Goal: Communication & Community: Share content

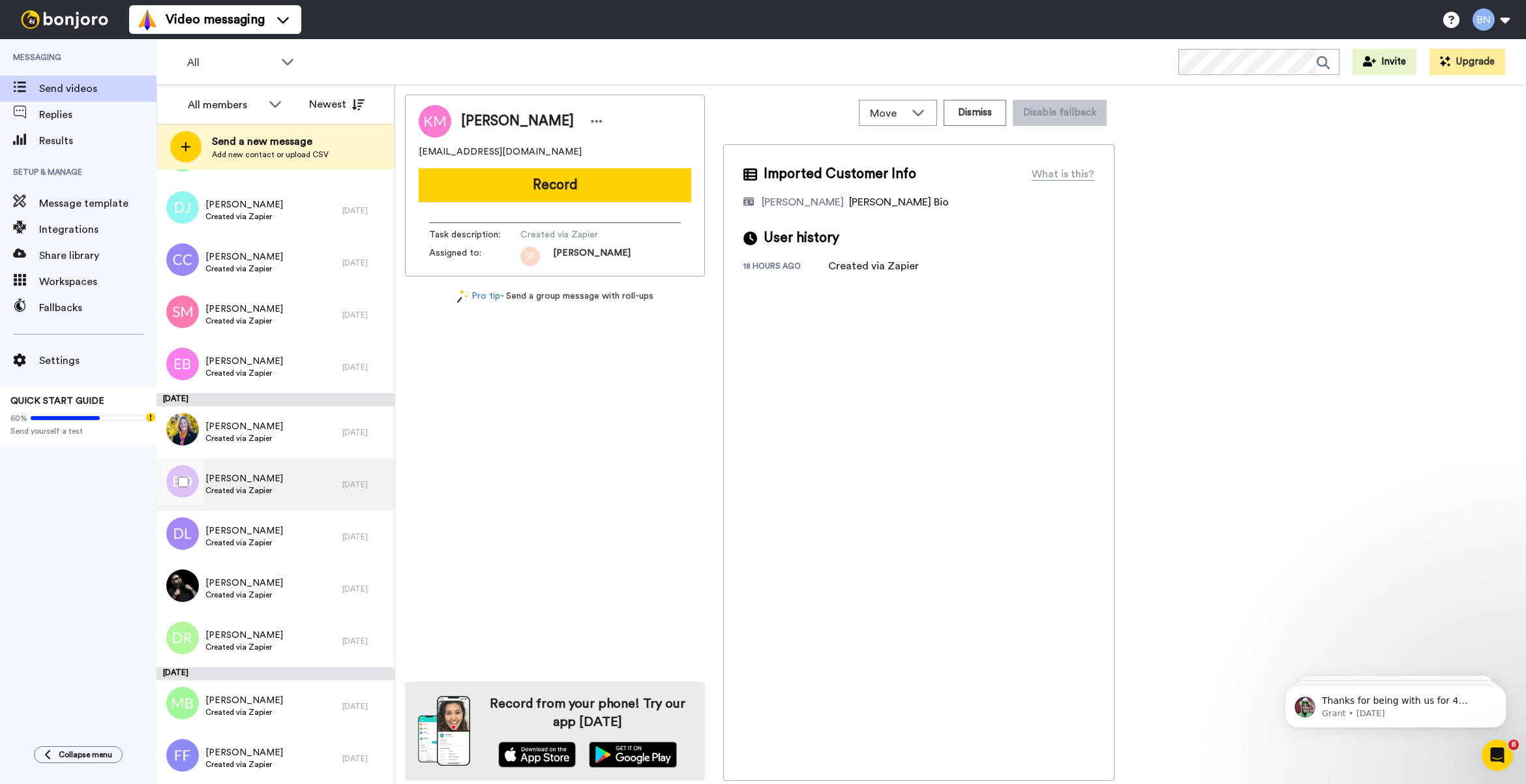
scroll to position [4576, 0]
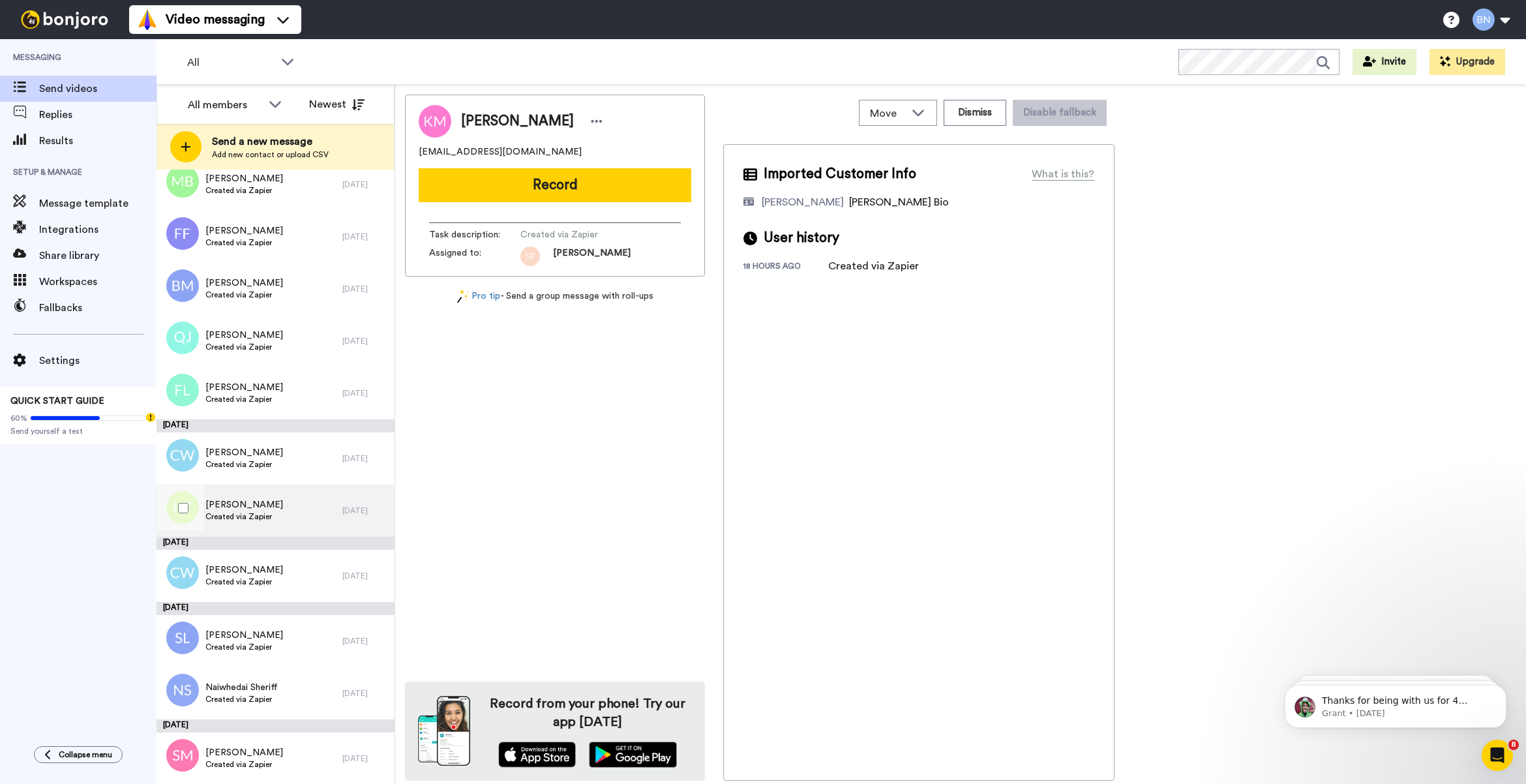
click at [287, 525] on div "Karen Coufal Created via Zapier" at bounding box center [249, 511] width 186 height 52
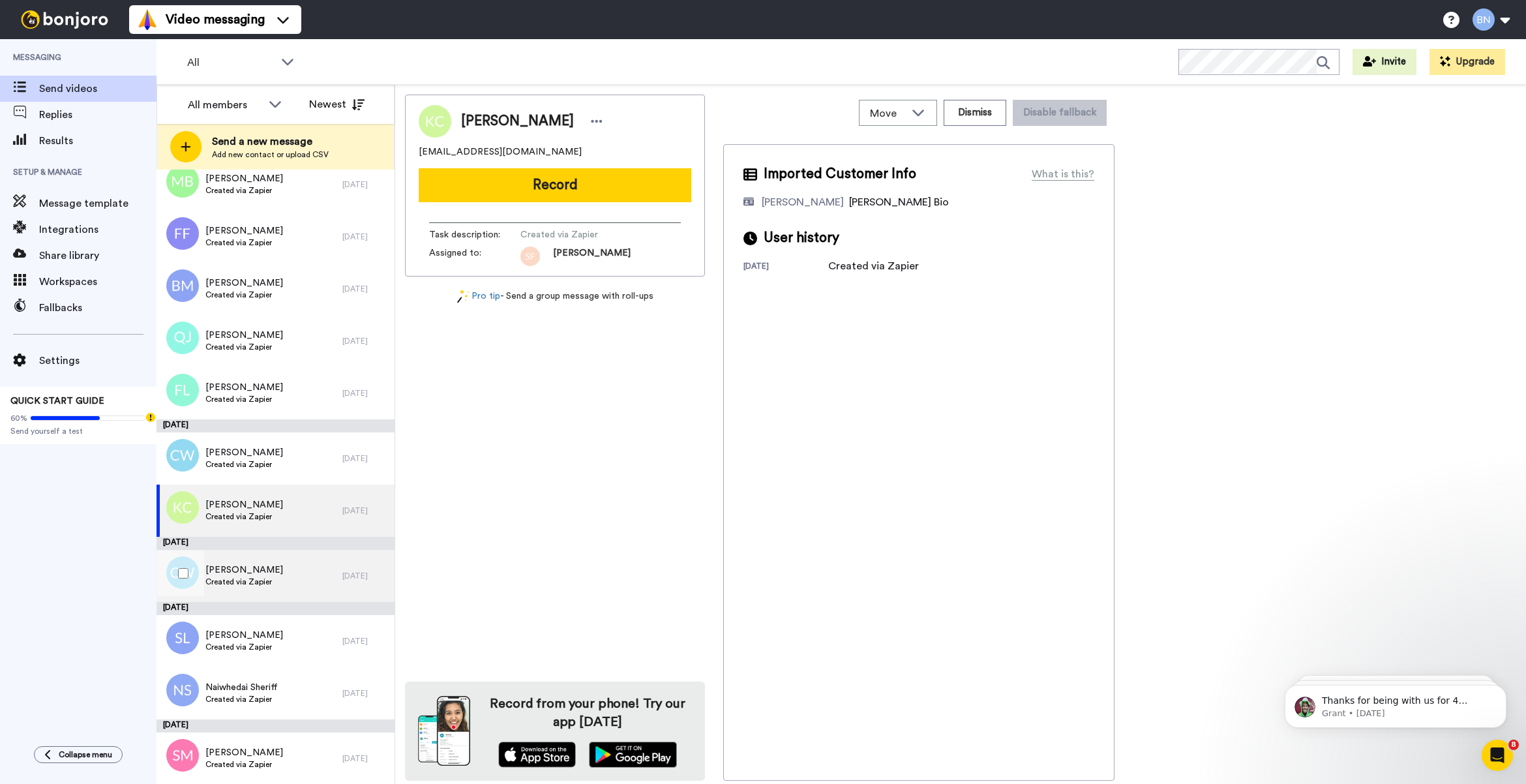
click at [281, 575] on div "Carolyn Williams Created via Zapier" at bounding box center [249, 576] width 186 height 52
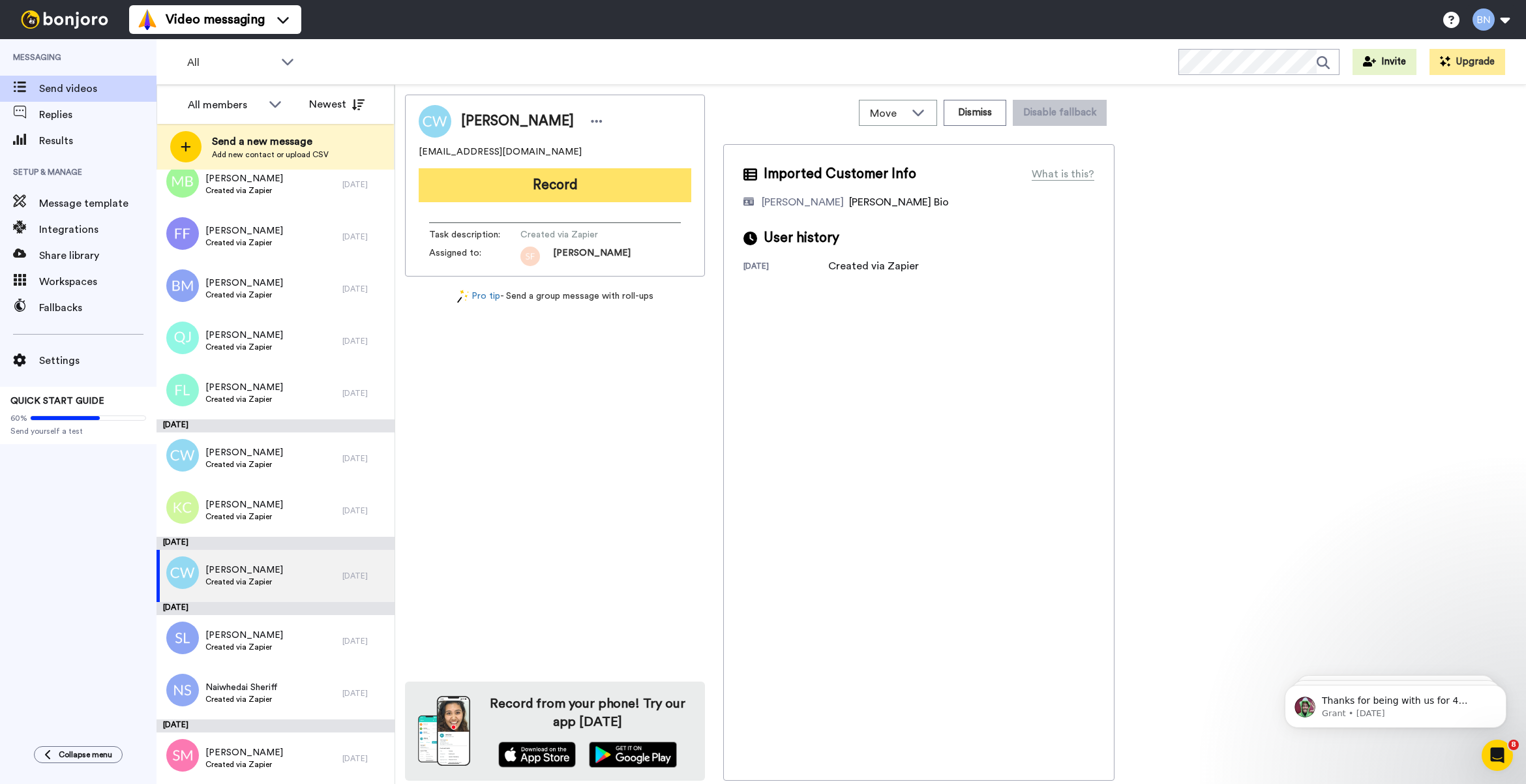
click at [562, 178] on button "Record" at bounding box center [555, 185] width 273 height 34
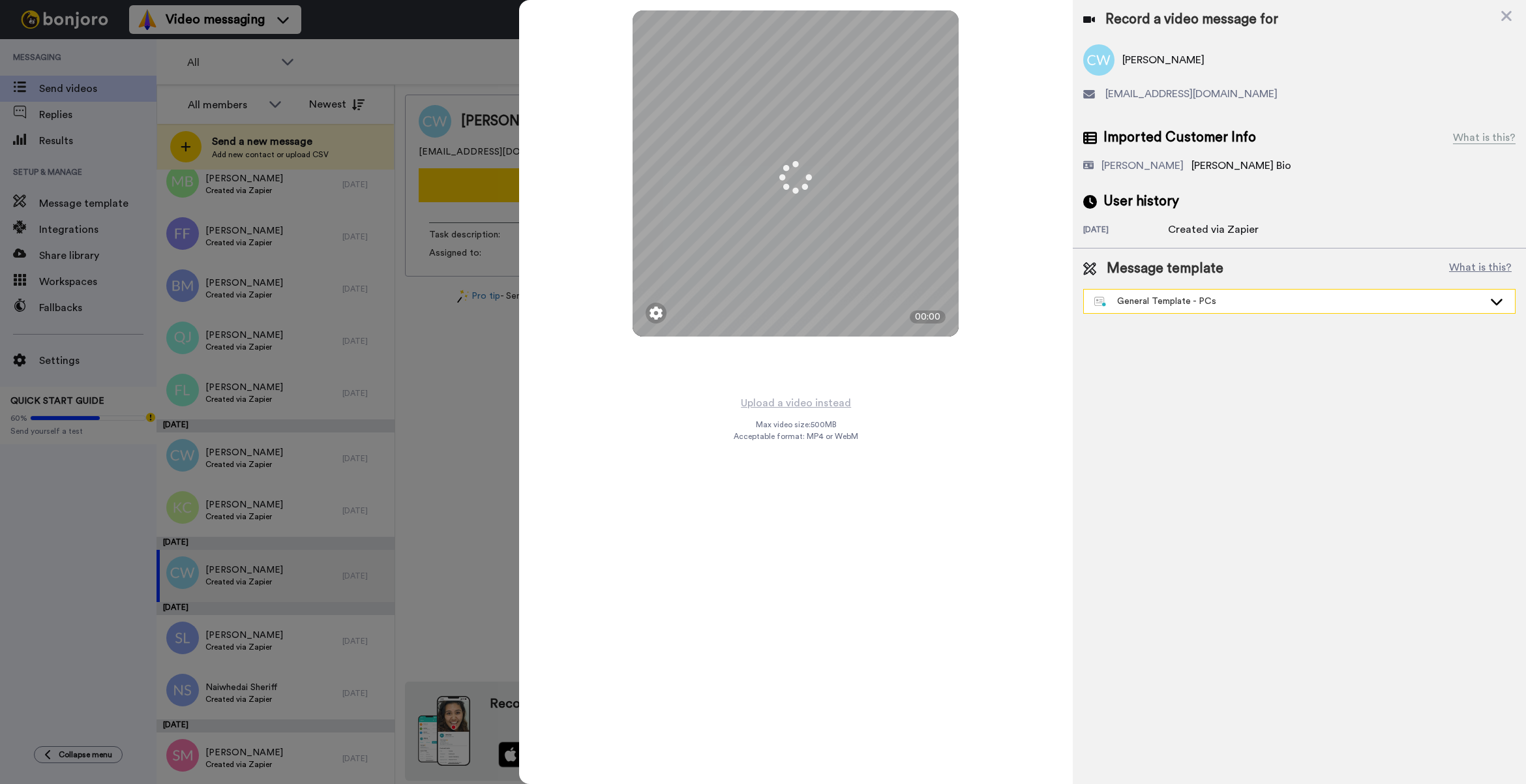
click at [1185, 310] on div "General Template - PCs" at bounding box center [1299, 302] width 431 height 24
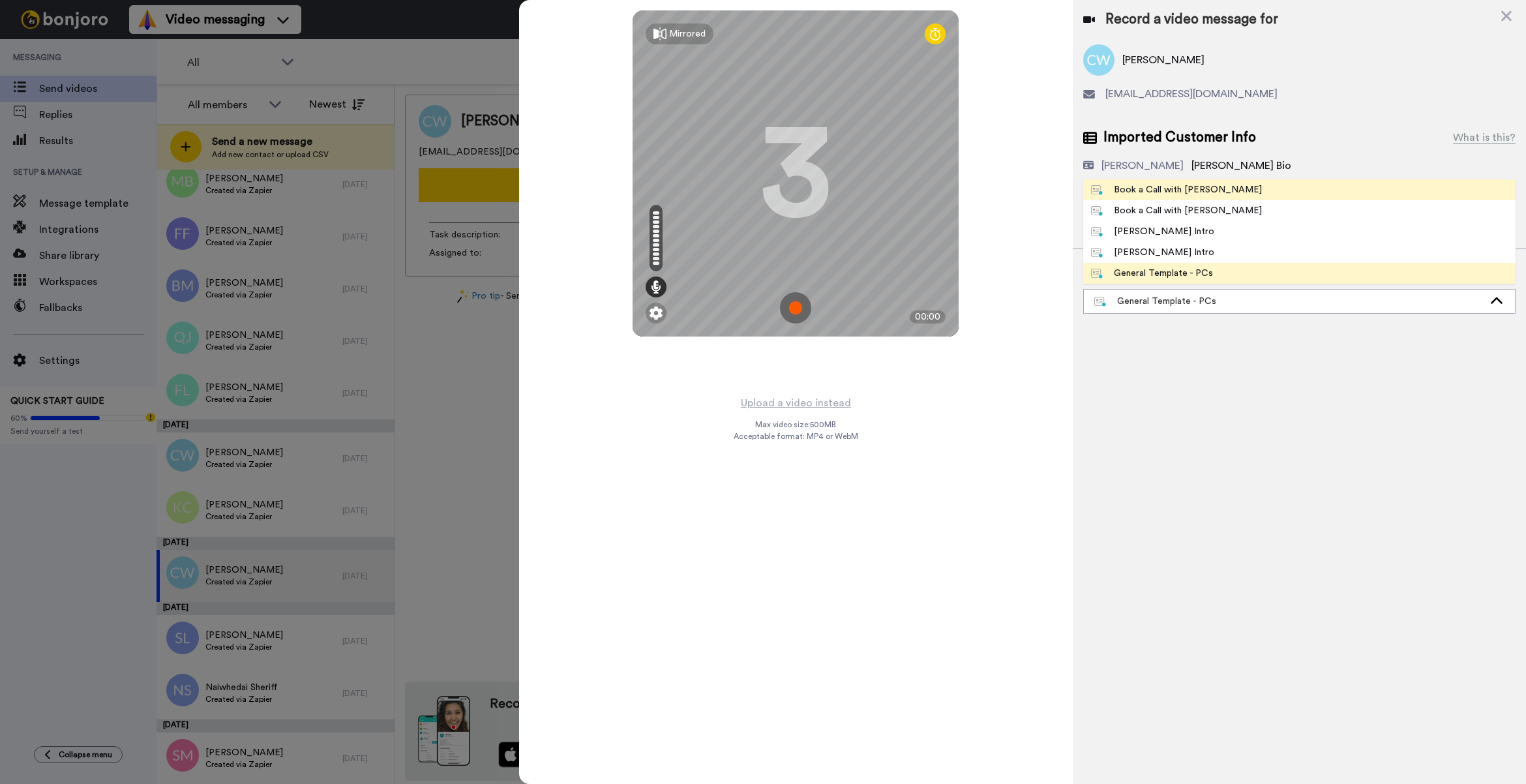
click at [1192, 192] on div "Book a Call with [PERSON_NAME]" at bounding box center [1176, 190] width 171 height 13
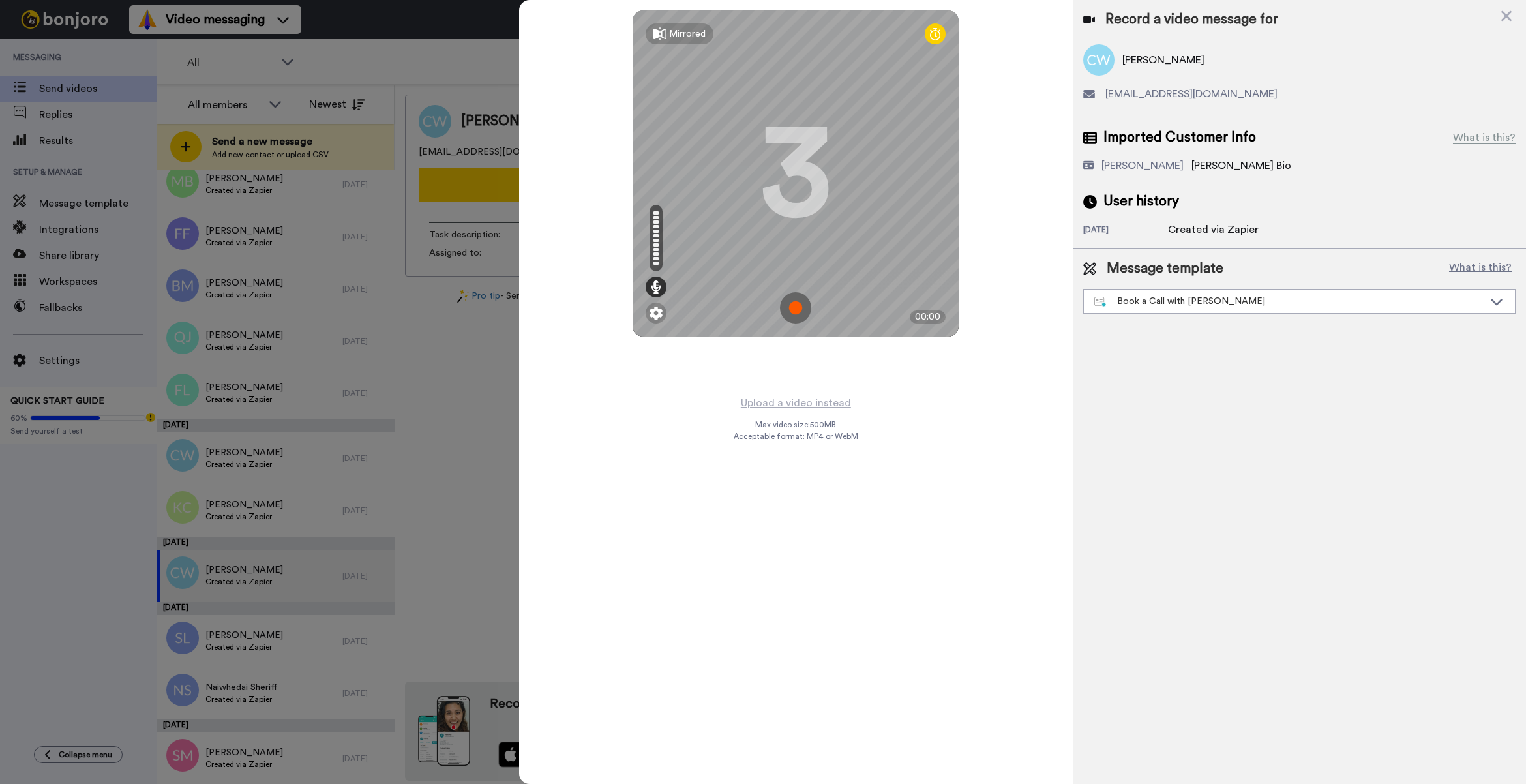
click at [794, 394] on div "Mirrored Redo 3 00:00" at bounding box center [796, 197] width 554 height 394
click at [786, 400] on button "Upload a video instead" at bounding box center [796, 402] width 118 height 17
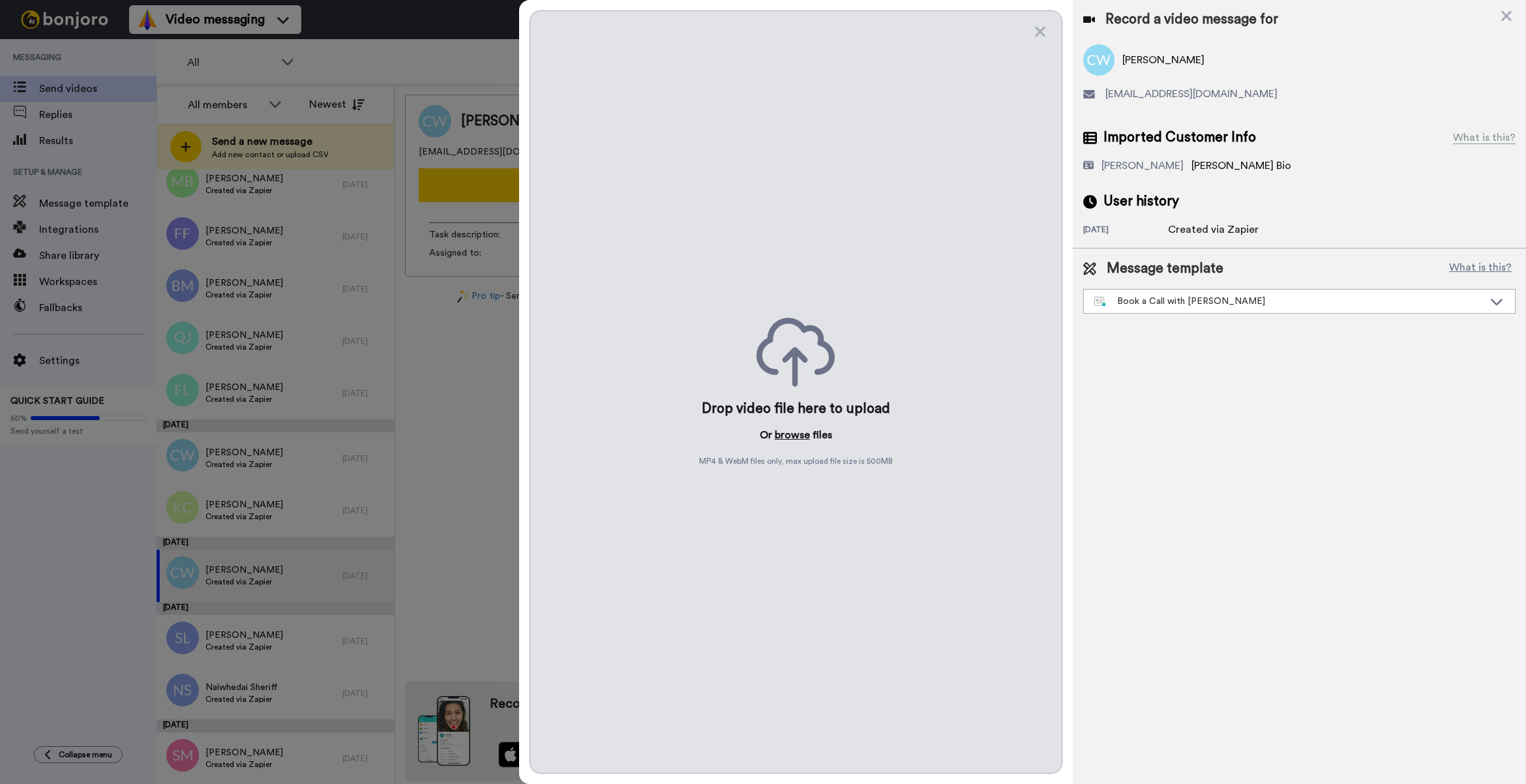
click at [785, 441] on button "browse" at bounding box center [792, 435] width 35 height 16
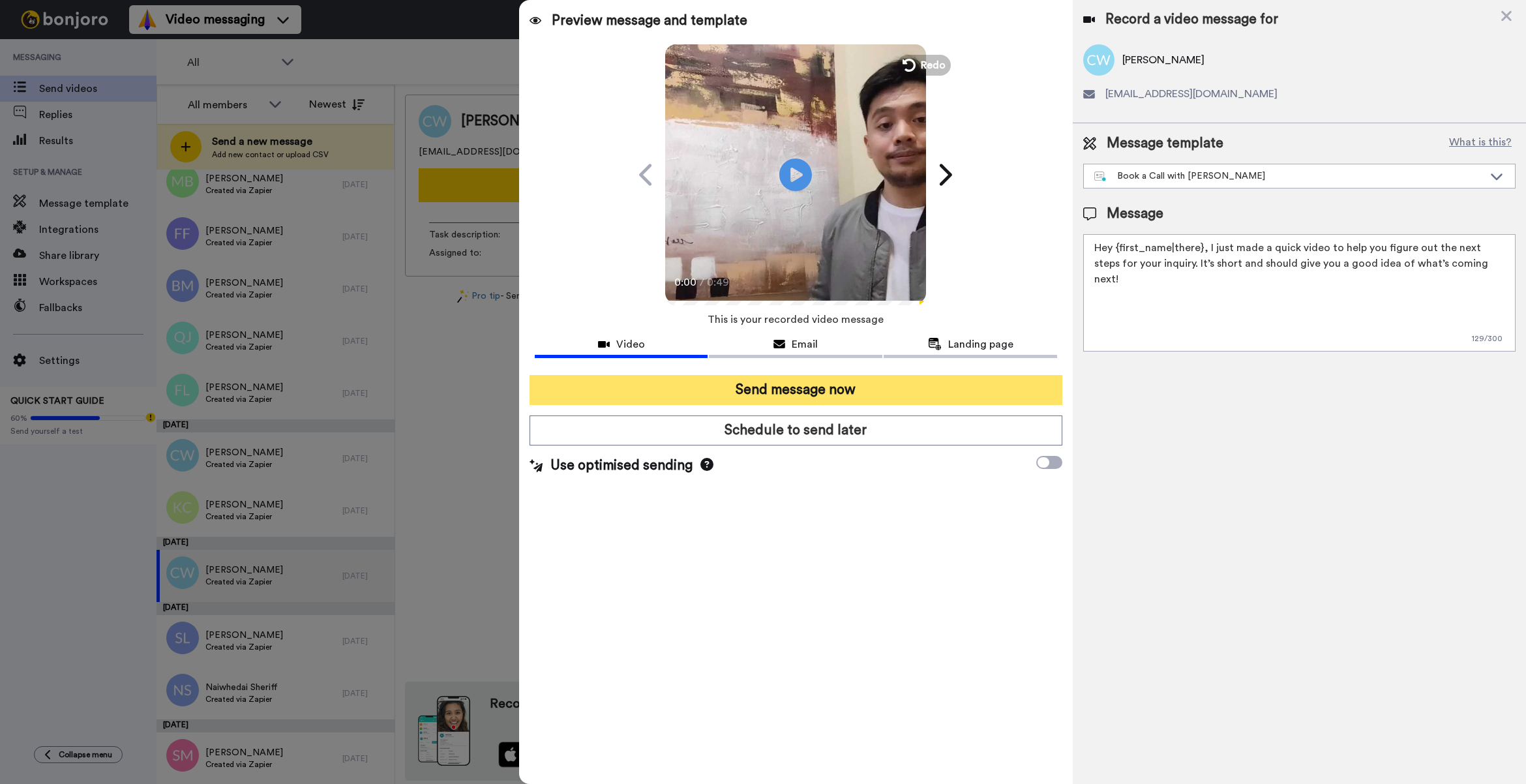
click at [1005, 398] on button "Send message now" at bounding box center [795, 390] width 532 height 30
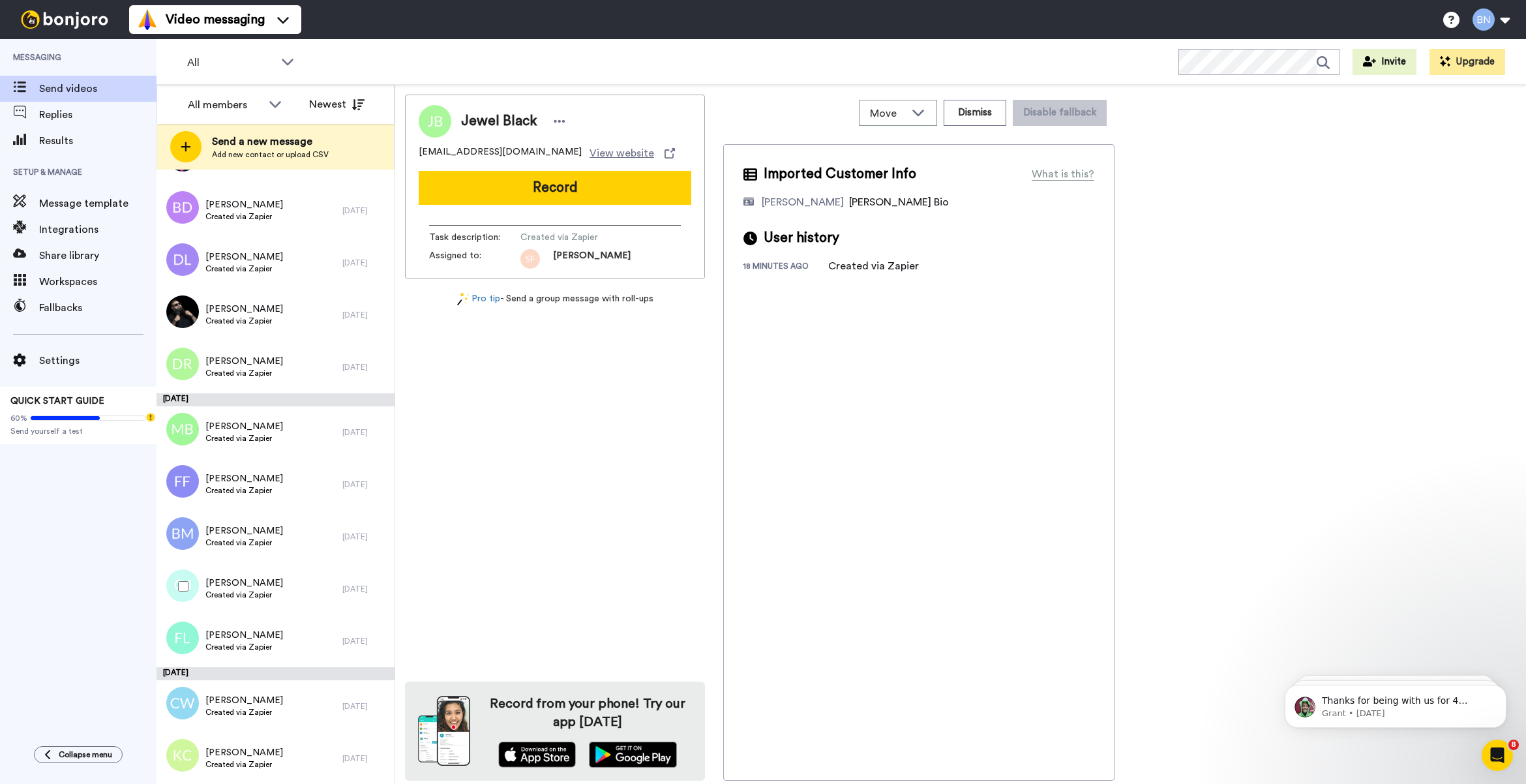
scroll to position [4510, 0]
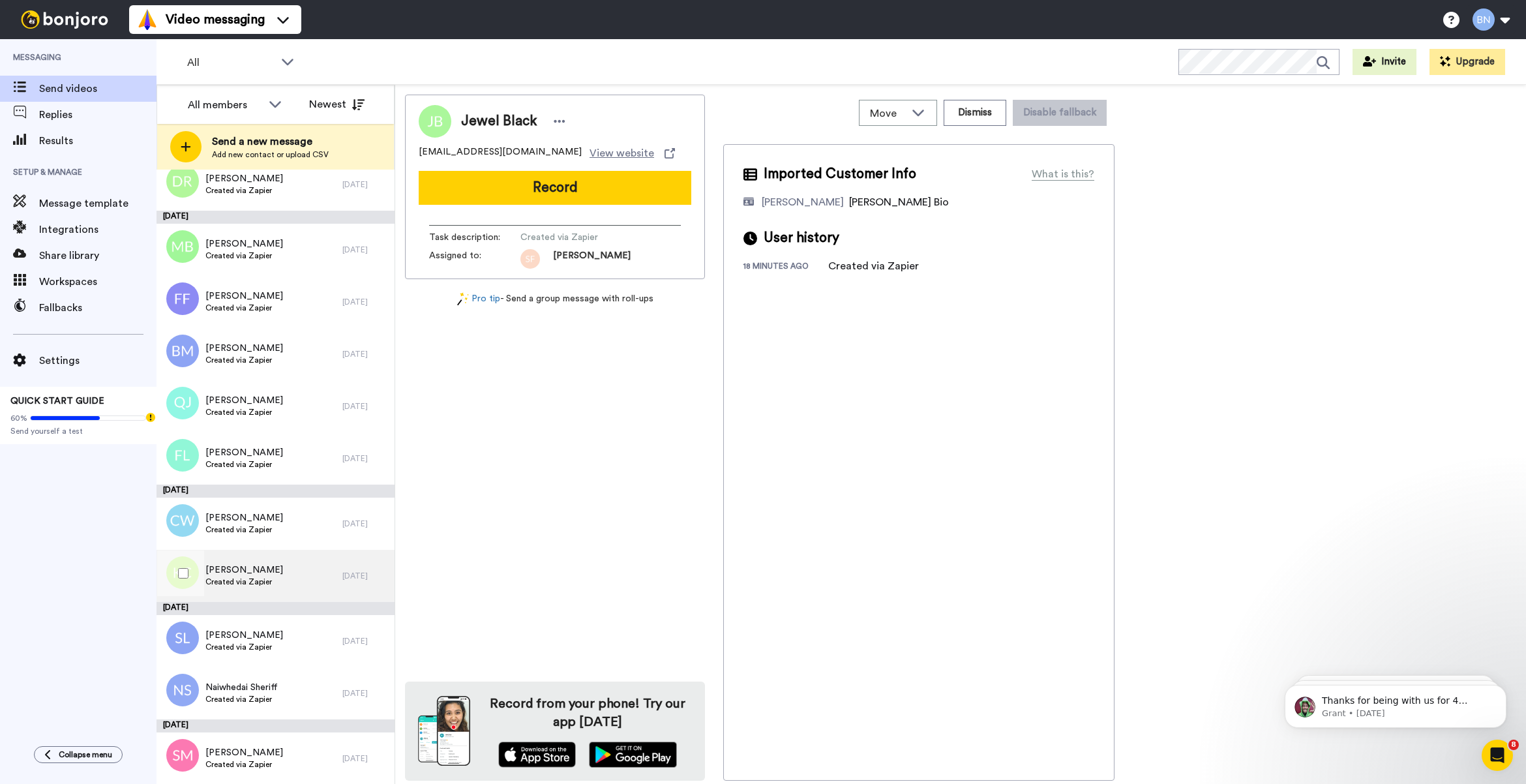
click at [294, 586] on div "Karen Coufal Created via Zapier" at bounding box center [249, 576] width 186 height 52
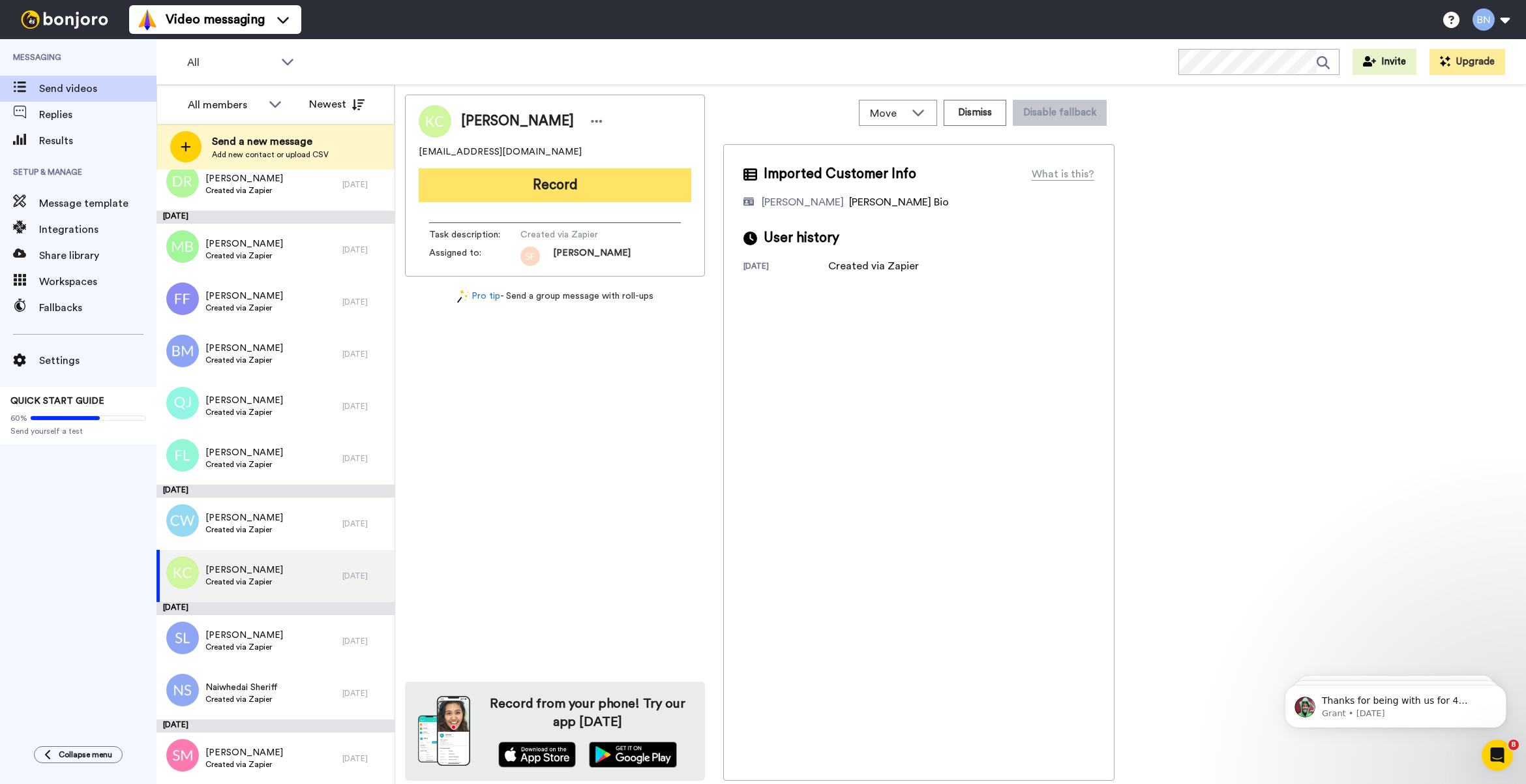
click at [542, 183] on button "Record" at bounding box center [555, 185] width 273 height 34
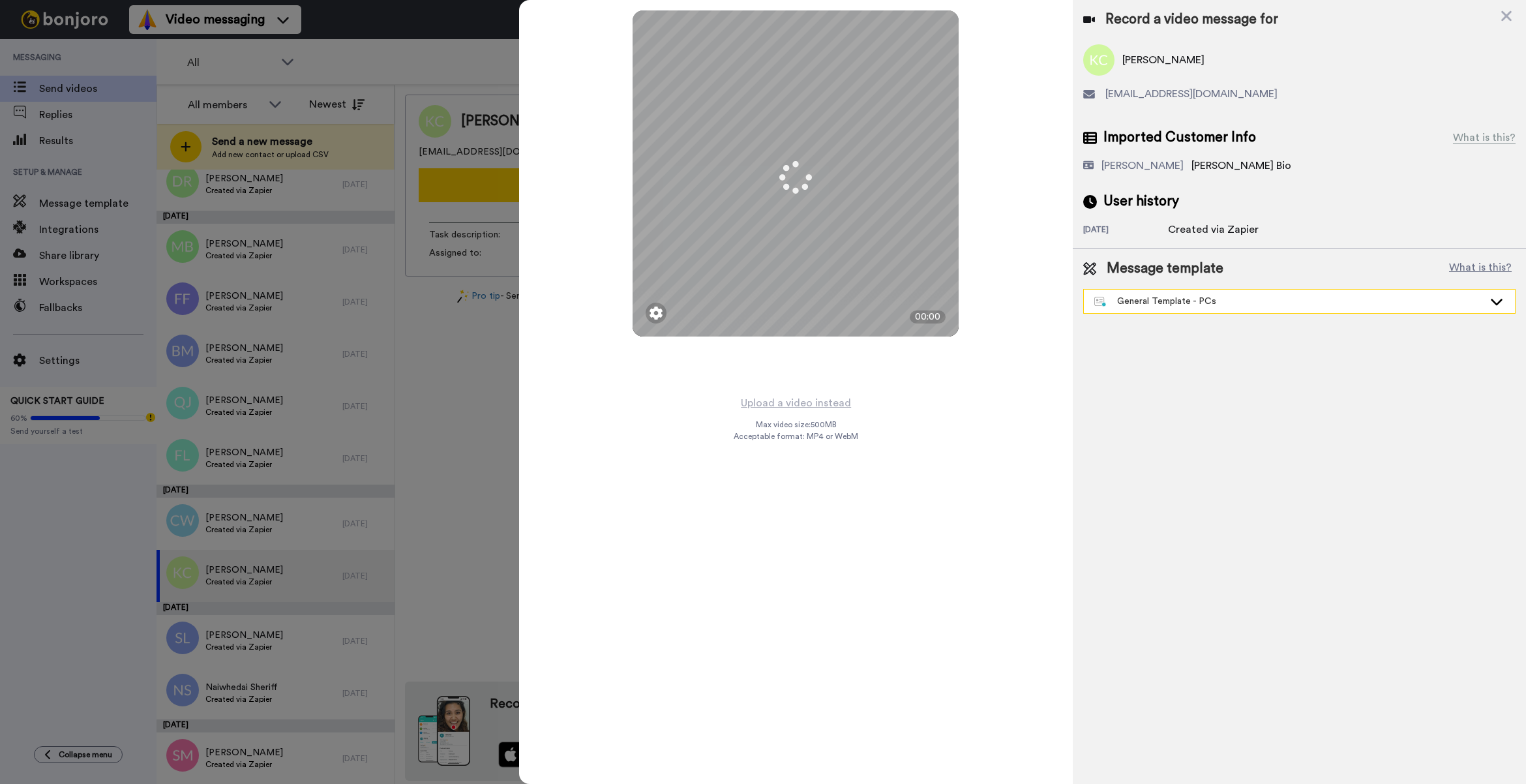
click at [1220, 302] on div "General Template - PCs" at bounding box center [1289, 301] width 390 height 13
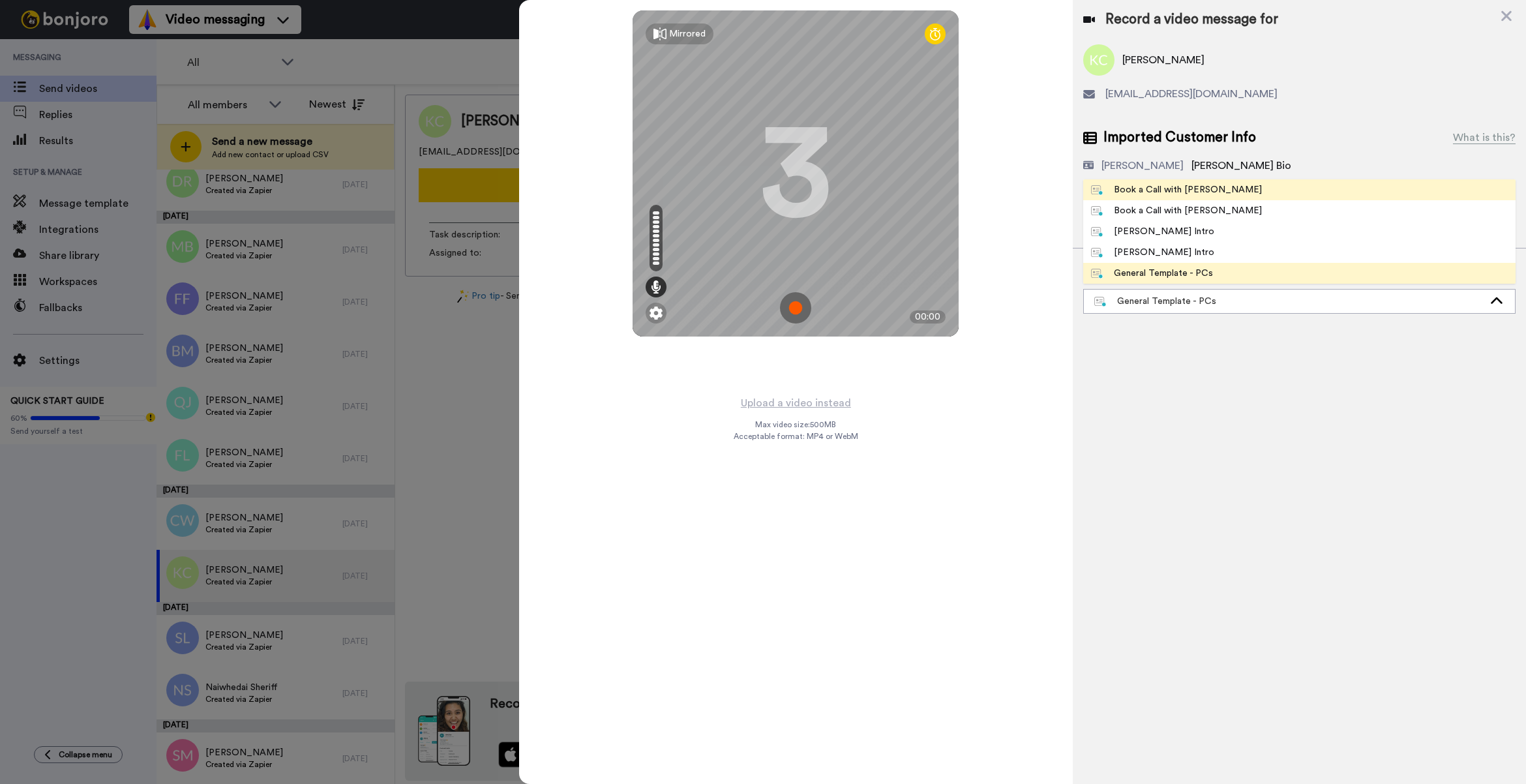
click at [1208, 196] on span "Book a Call with [PERSON_NAME]" at bounding box center [1176, 190] width 186 height 13
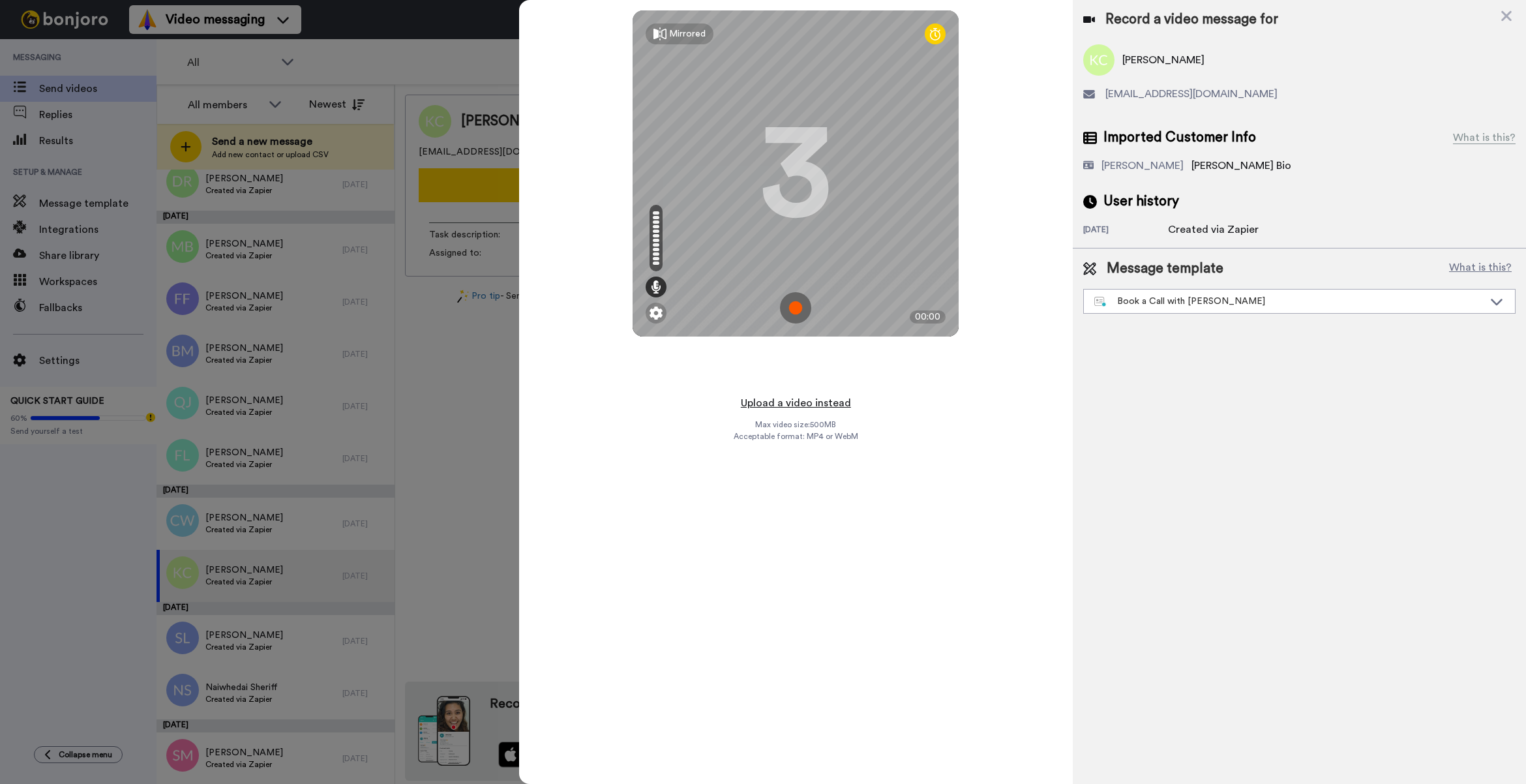
click at [825, 402] on button "Upload a video instead" at bounding box center [796, 402] width 118 height 17
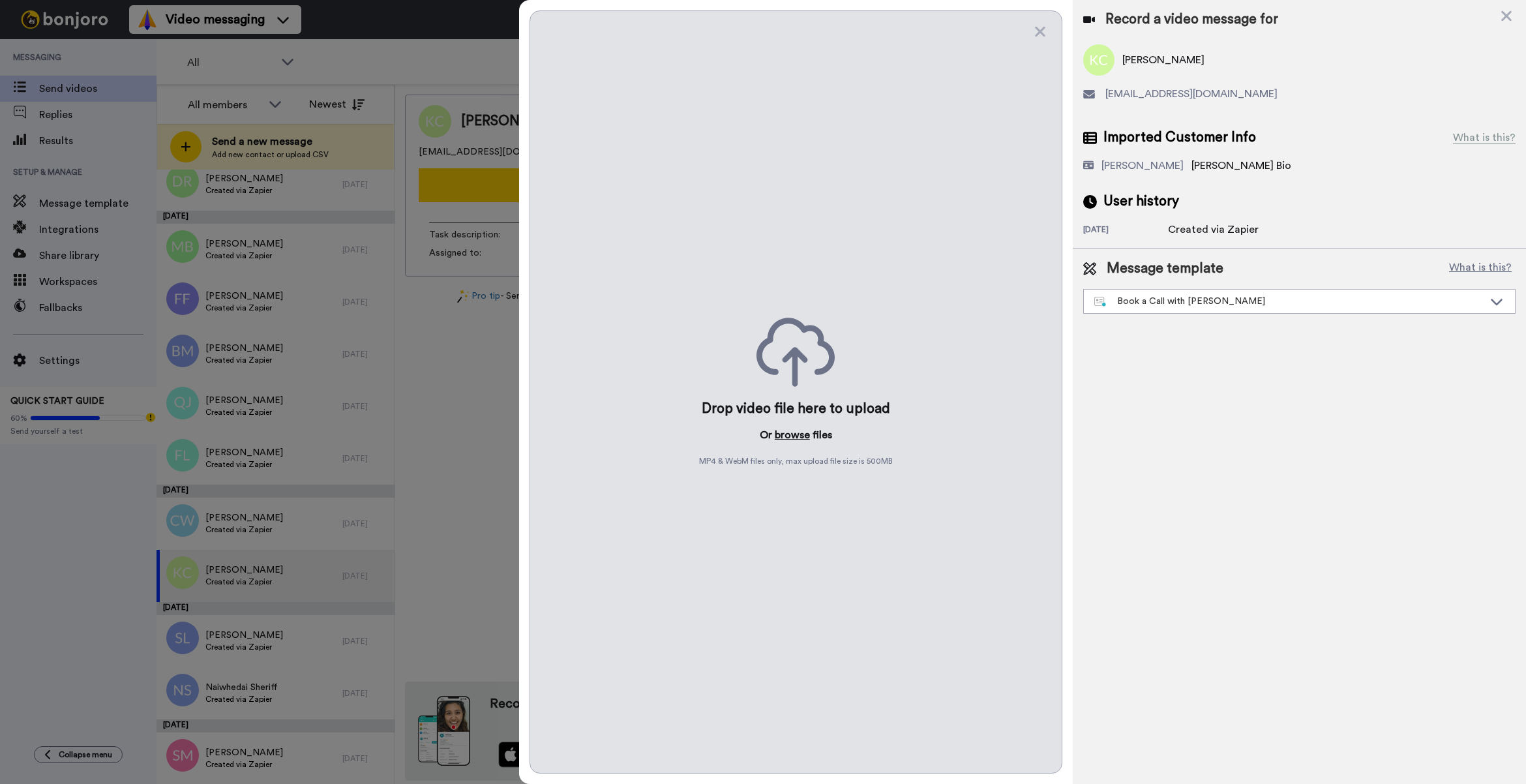
click at [789, 435] on button "browse" at bounding box center [792, 435] width 35 height 16
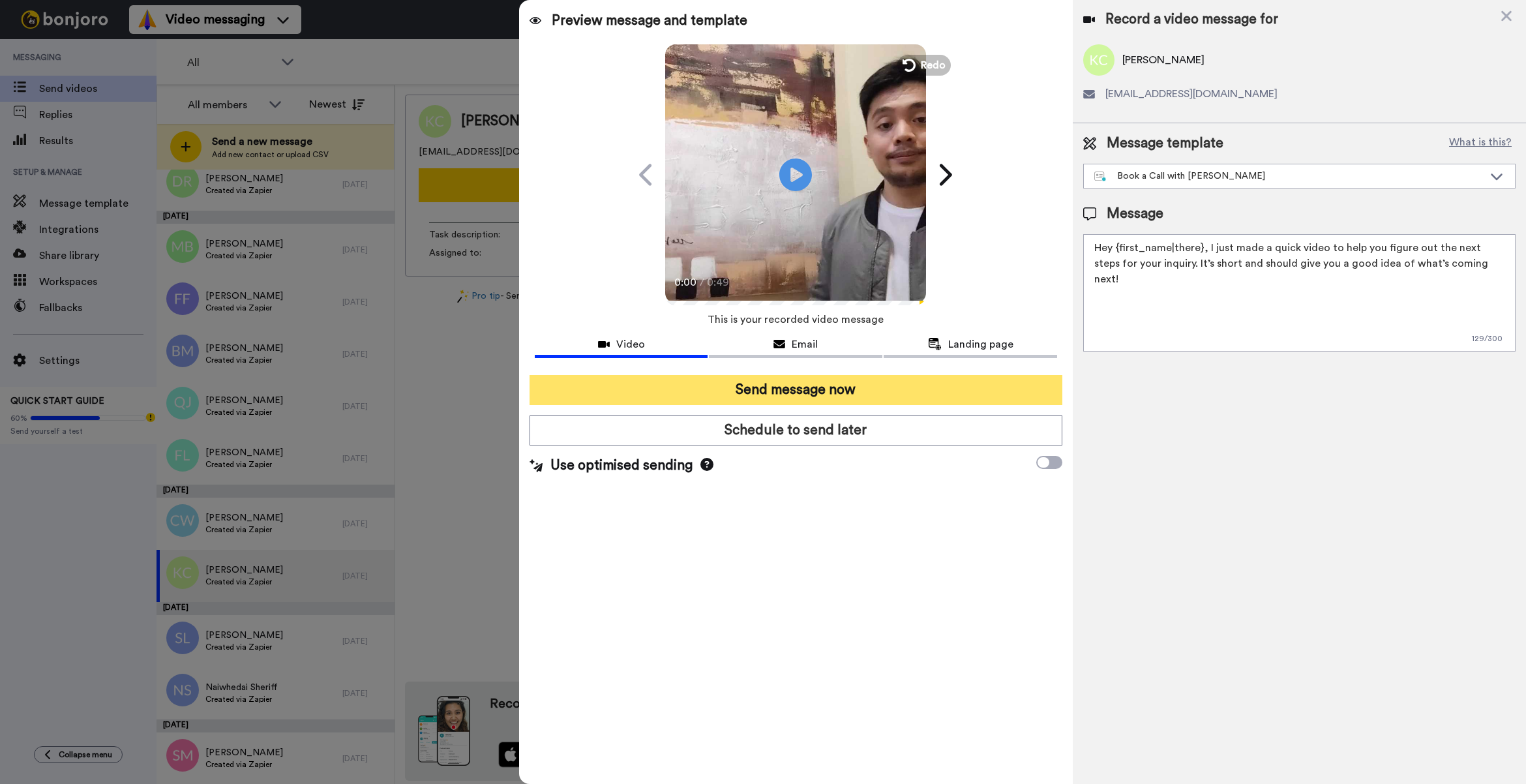
click at [771, 383] on button "Send message now" at bounding box center [795, 390] width 532 height 30
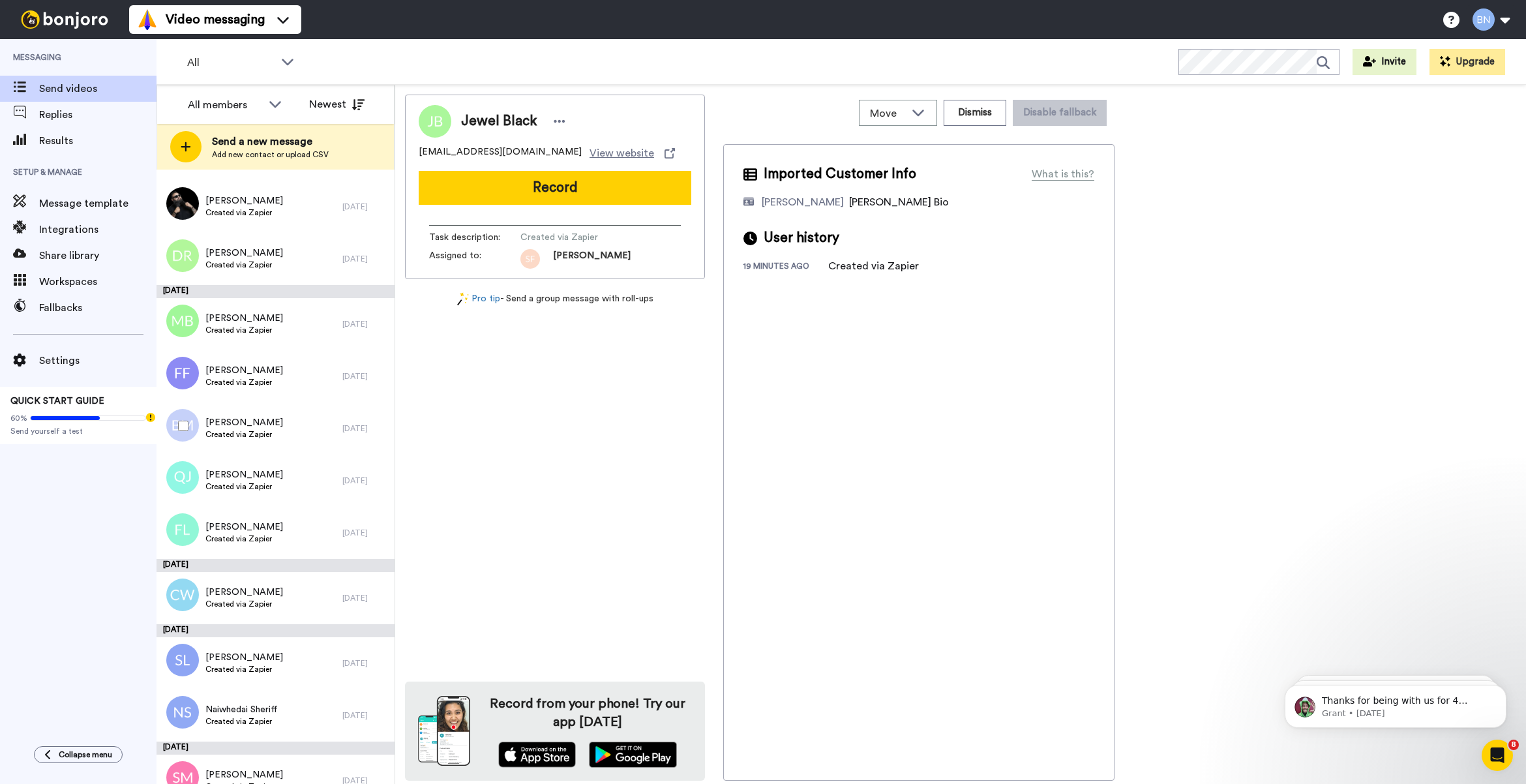
scroll to position [4459, 0]
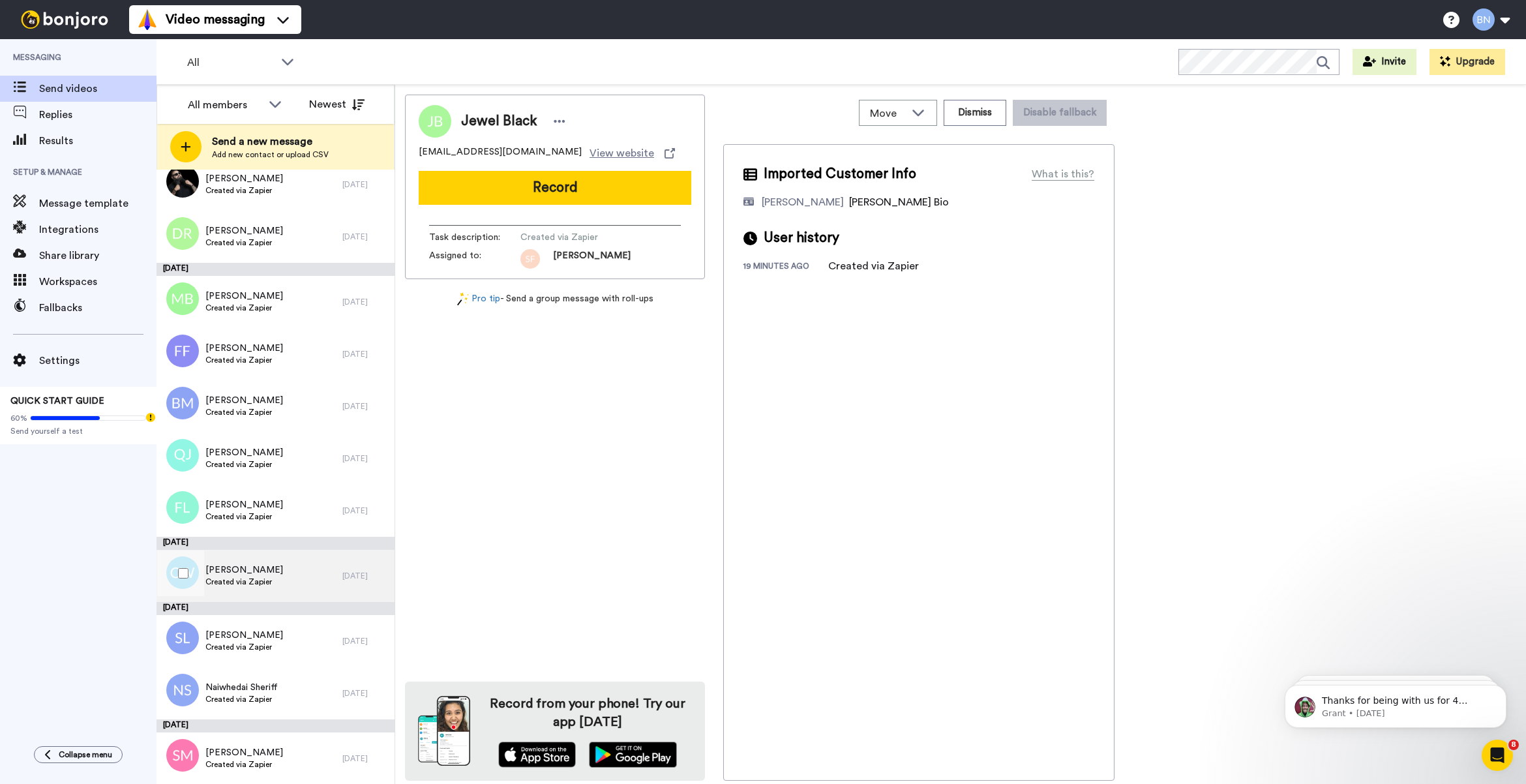
click at [283, 576] on div "Caradi Wells Created via Zapier" at bounding box center [249, 576] width 186 height 52
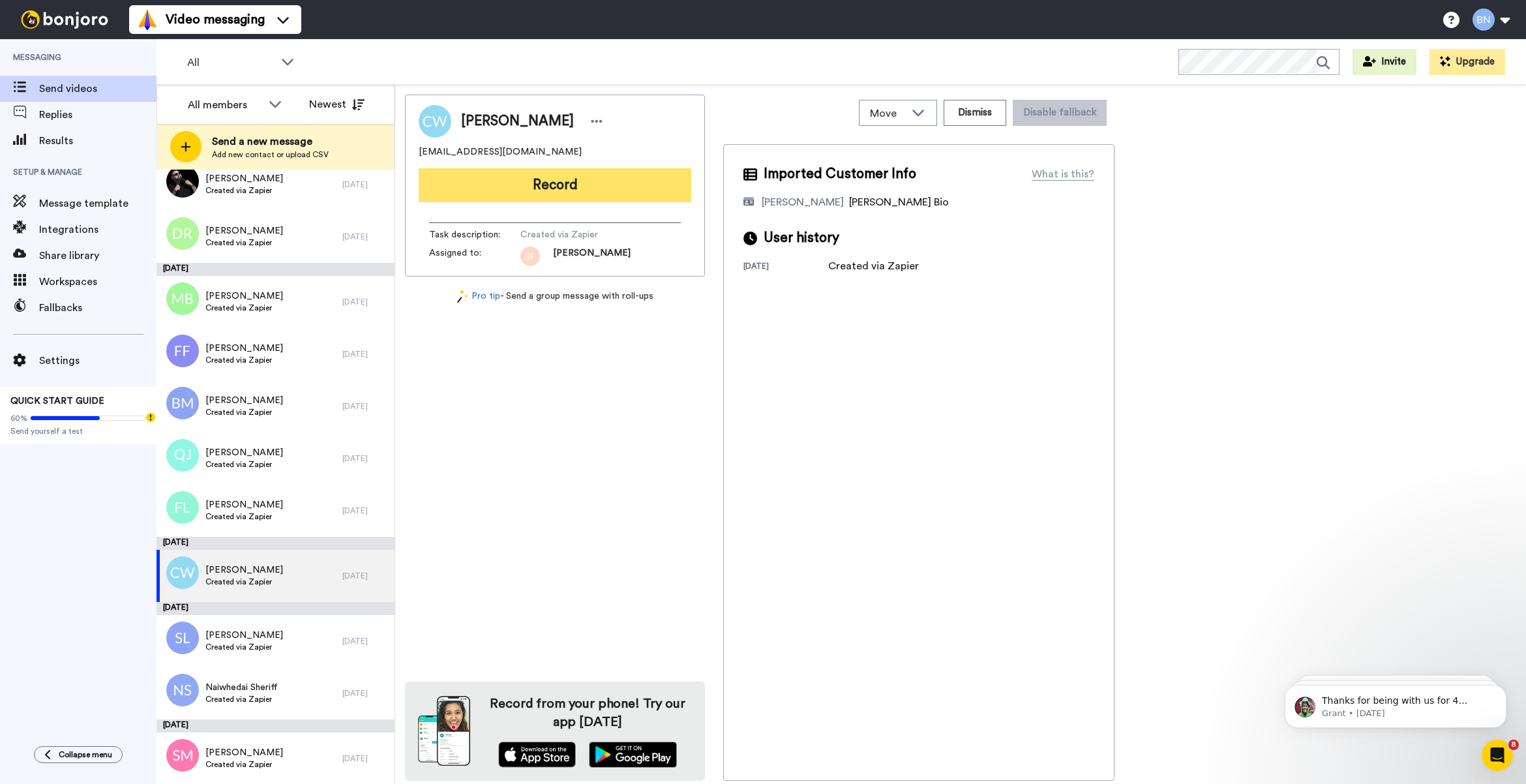
click at [586, 191] on button "Record" at bounding box center [555, 185] width 273 height 34
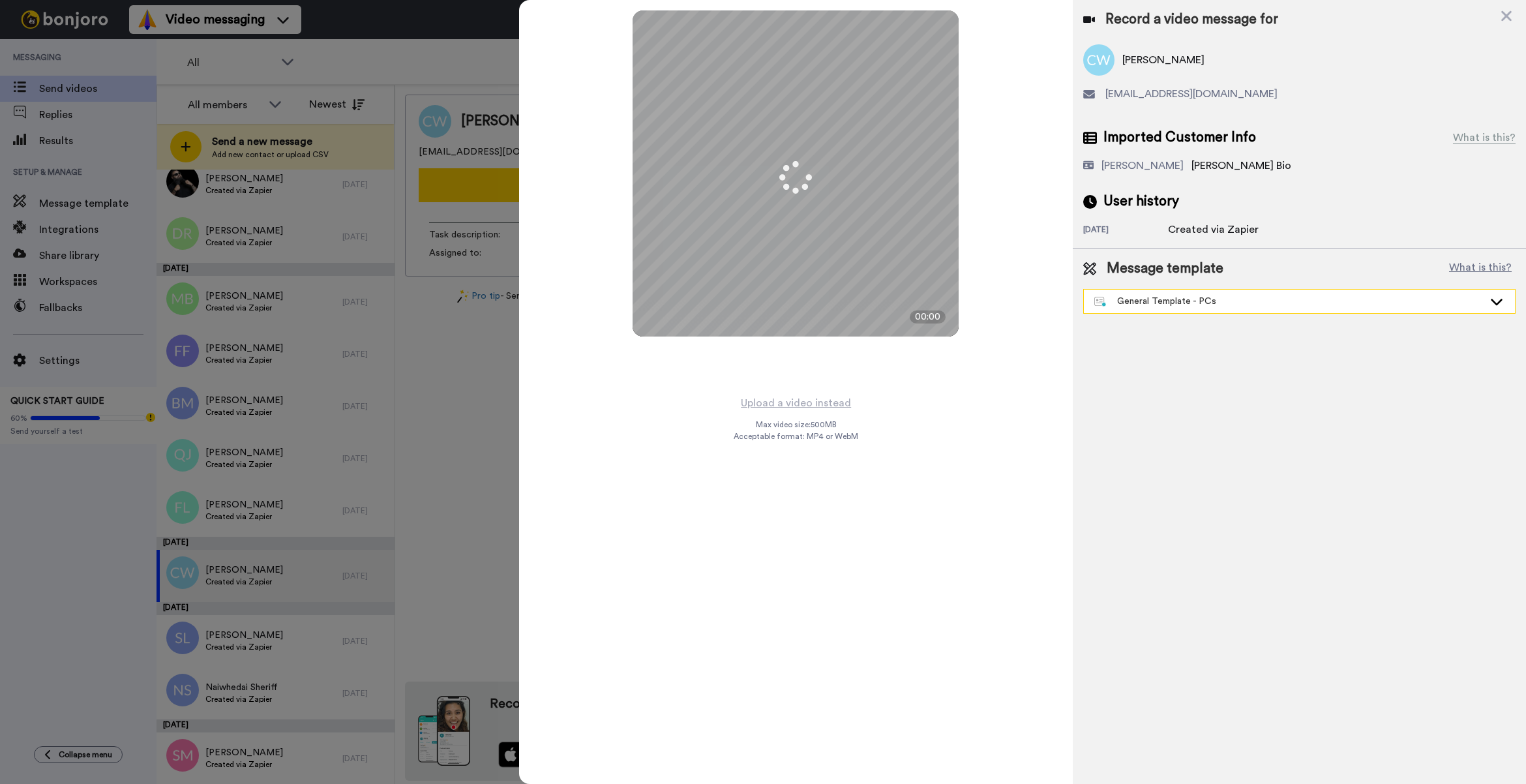
click at [1279, 298] on div "General Template - PCs" at bounding box center [1289, 301] width 390 height 13
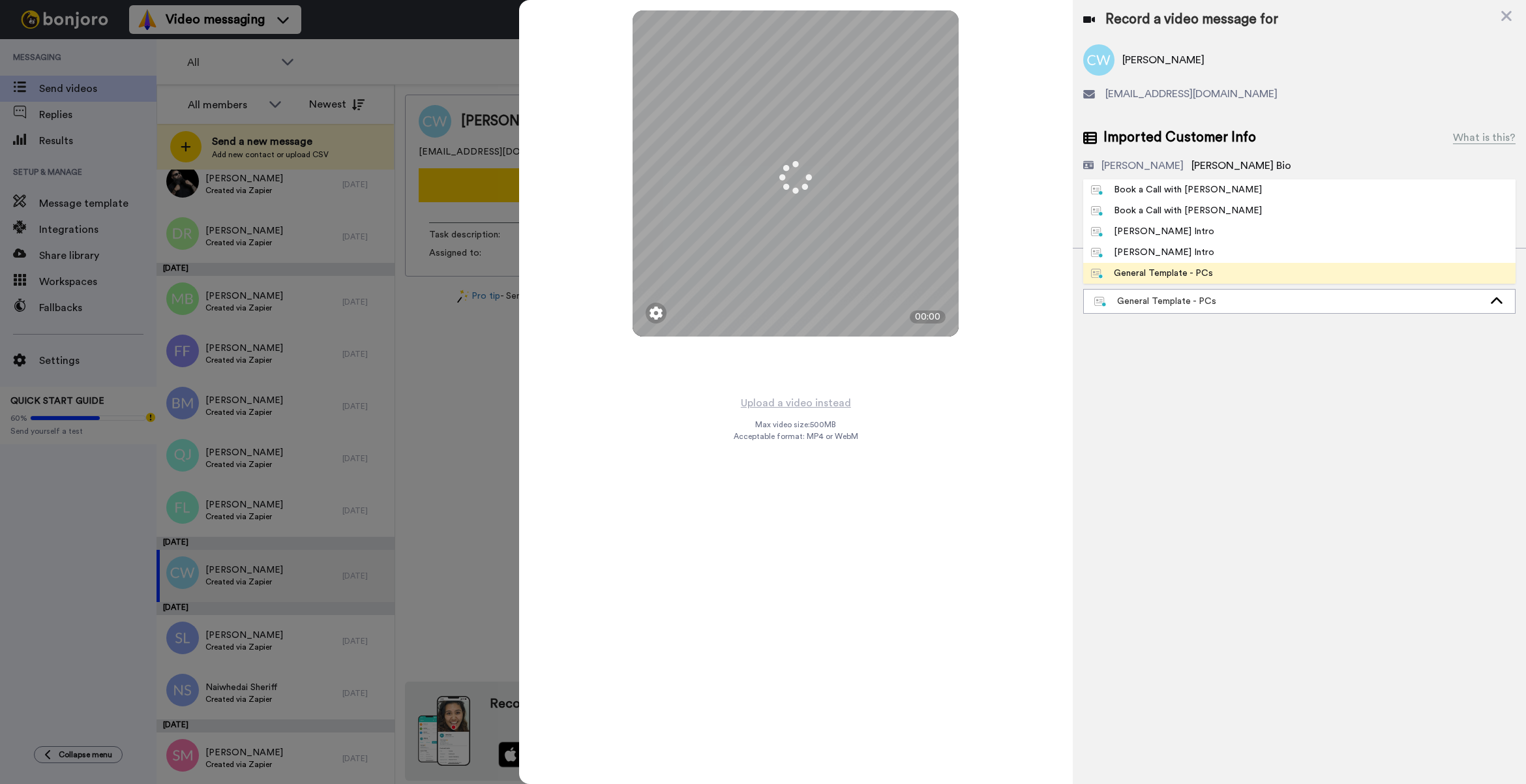
click at [1224, 194] on li "Book a Call with [PERSON_NAME]" at bounding box center [1299, 190] width 432 height 21
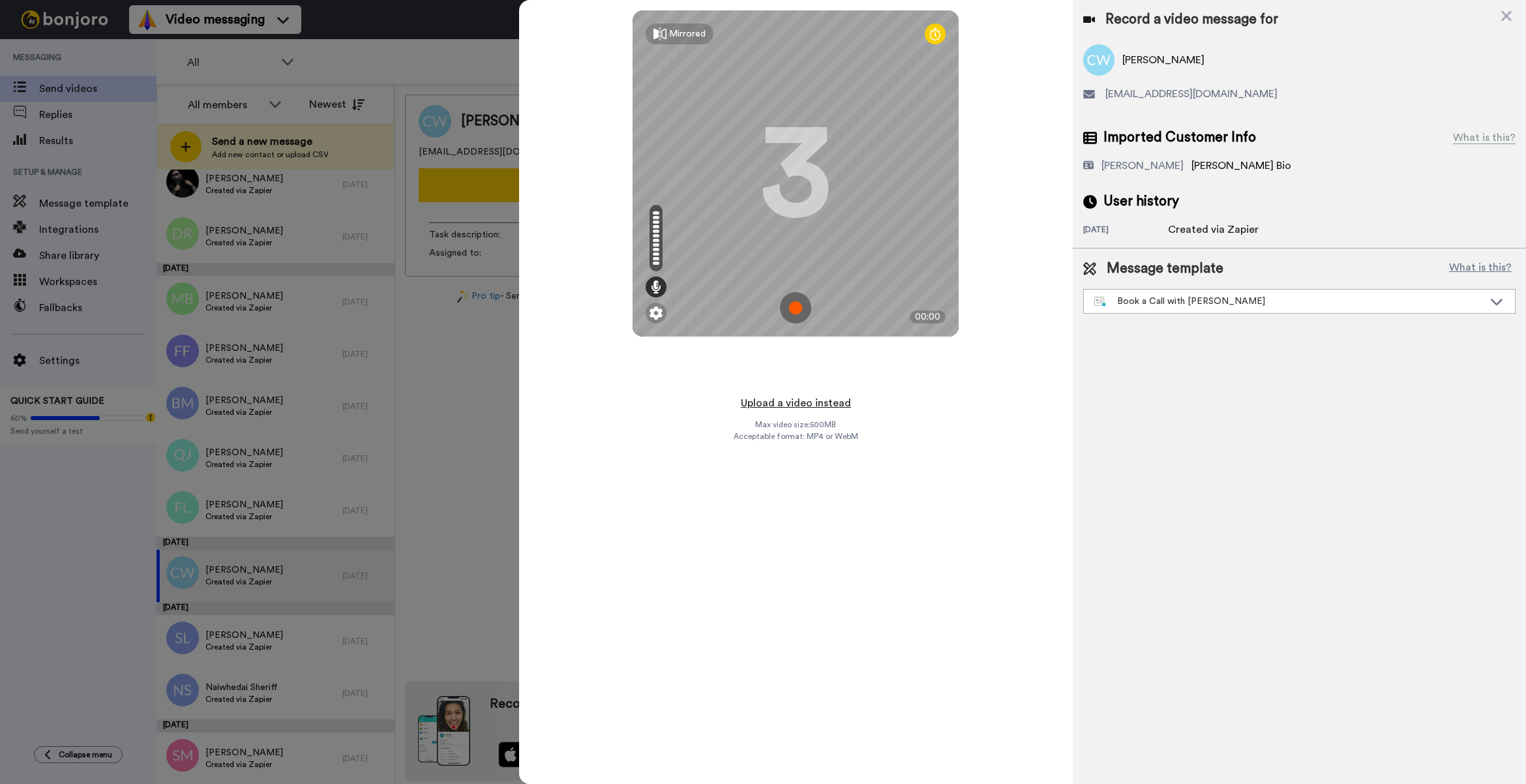
click at [813, 398] on button "Upload a video instead" at bounding box center [796, 402] width 118 height 17
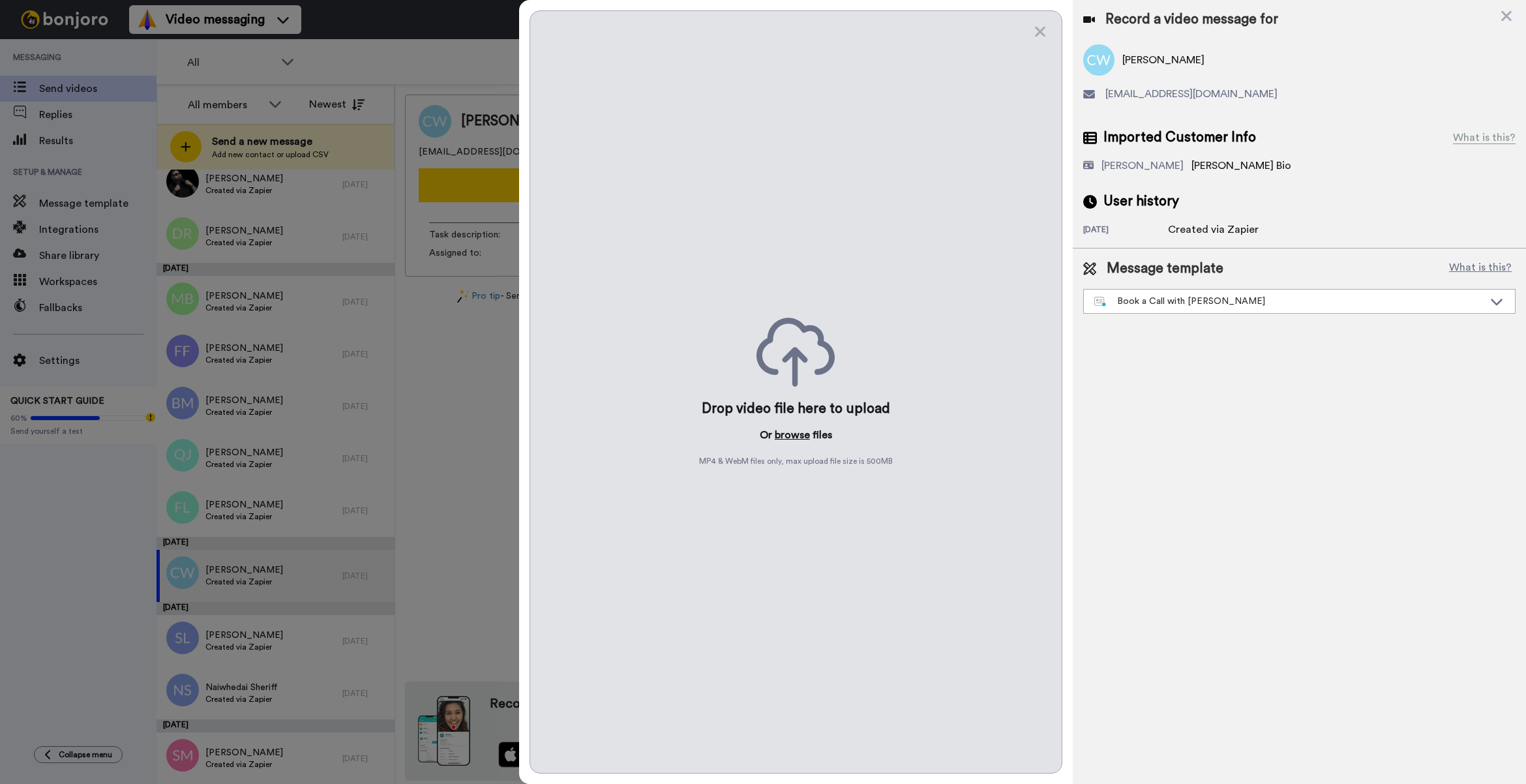
click at [797, 429] on button "browse" at bounding box center [792, 435] width 35 height 16
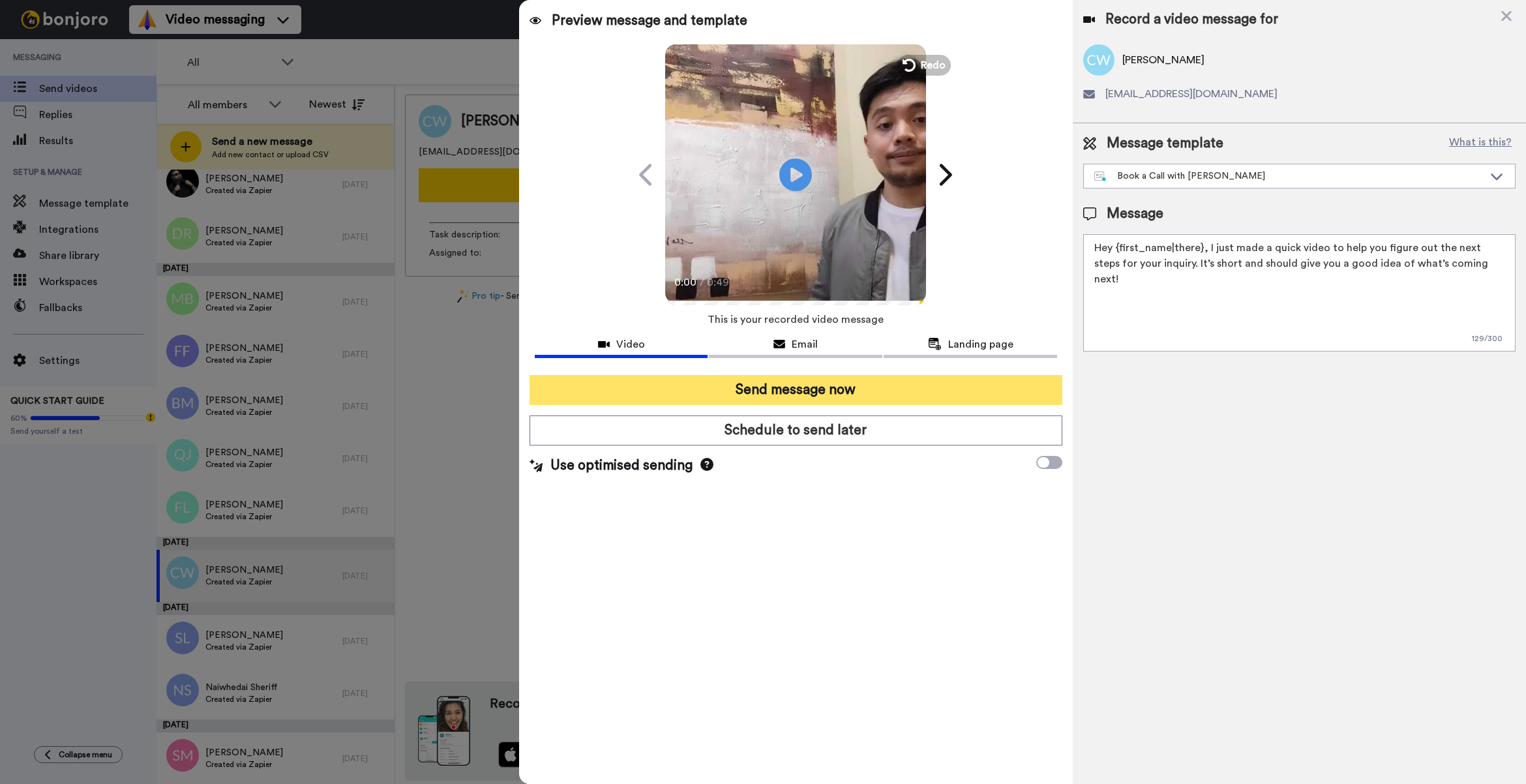
click at [855, 382] on button "Send message now" at bounding box center [795, 390] width 532 height 30
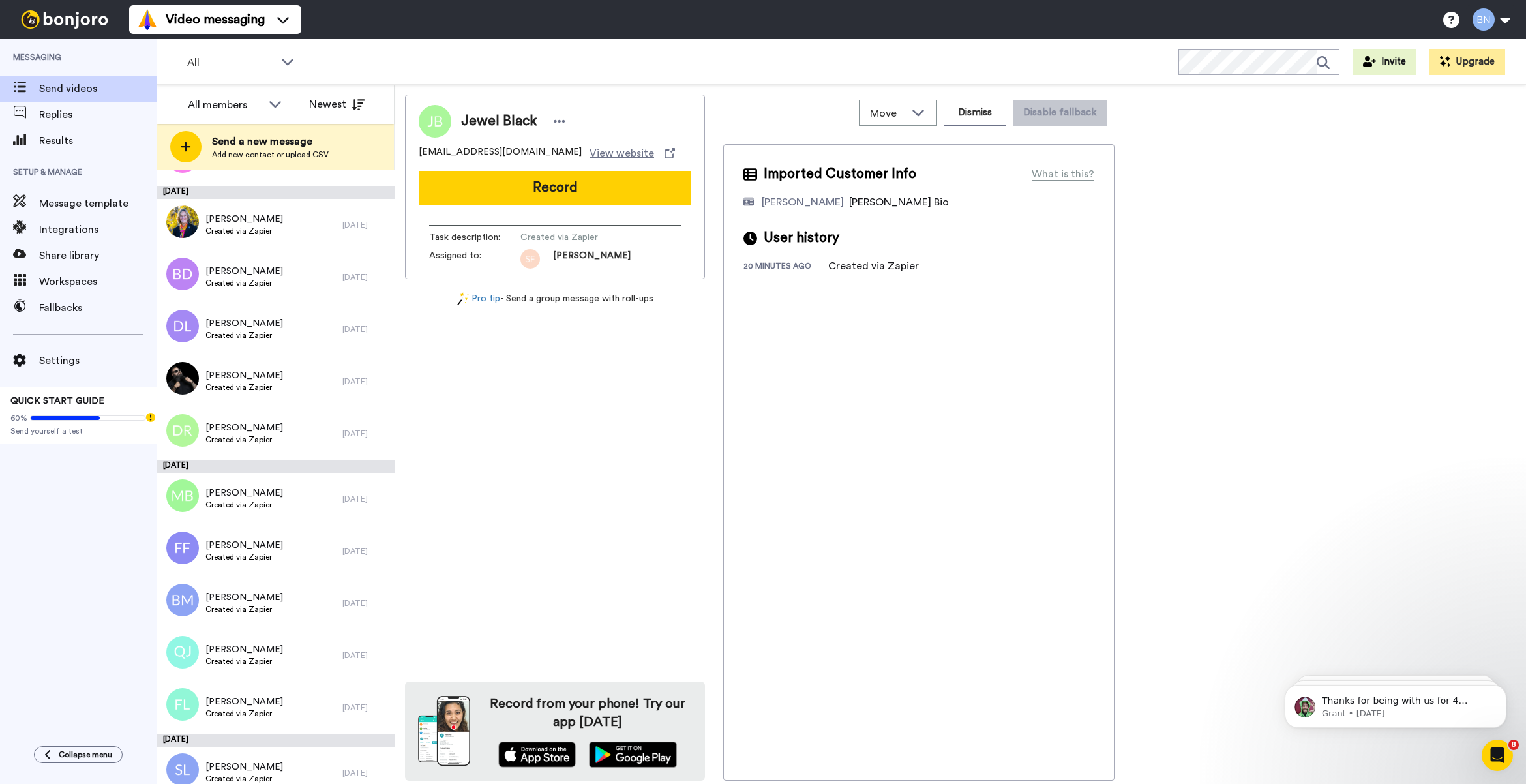
scroll to position [4393, 0]
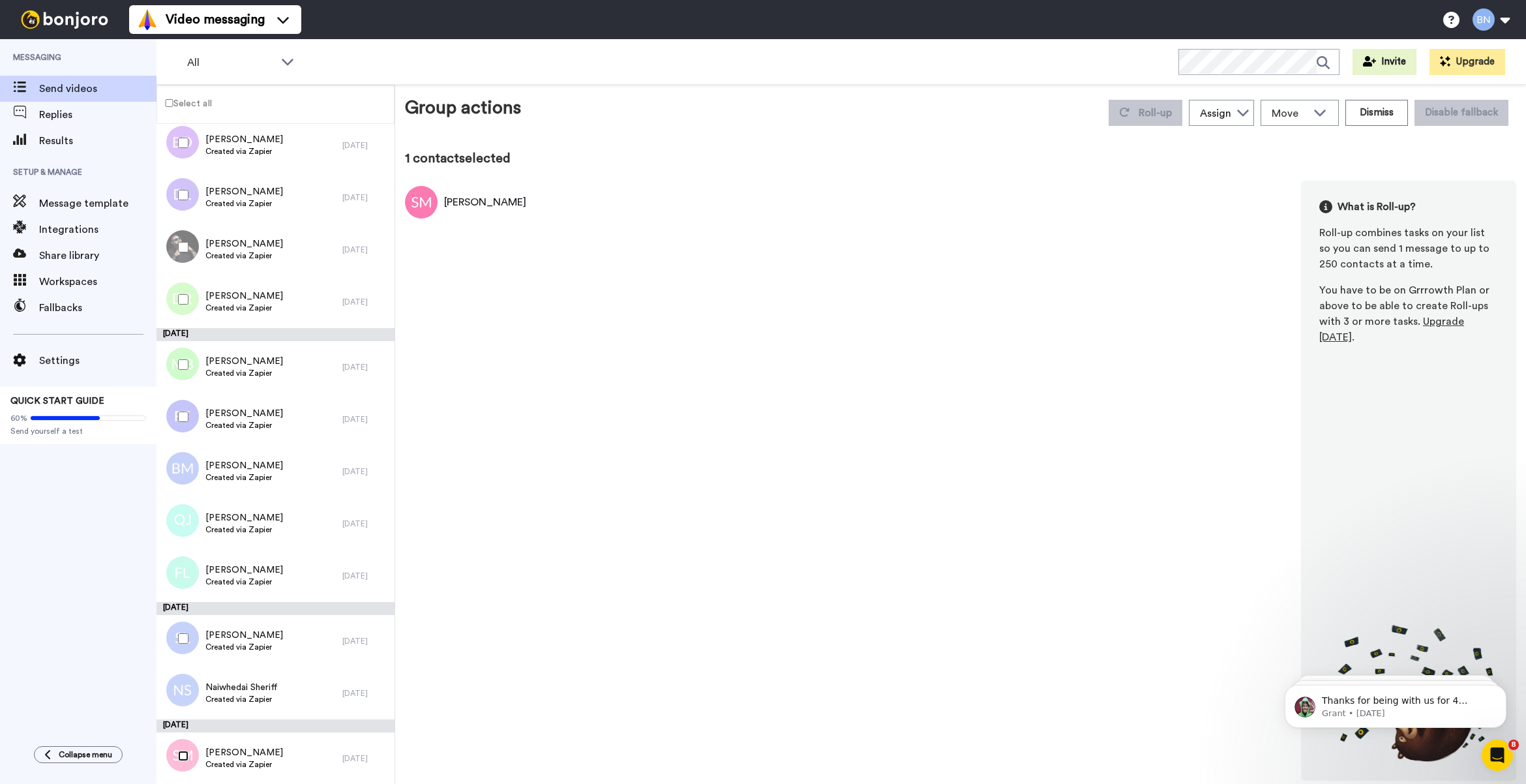
scroll to position [4348, 0]
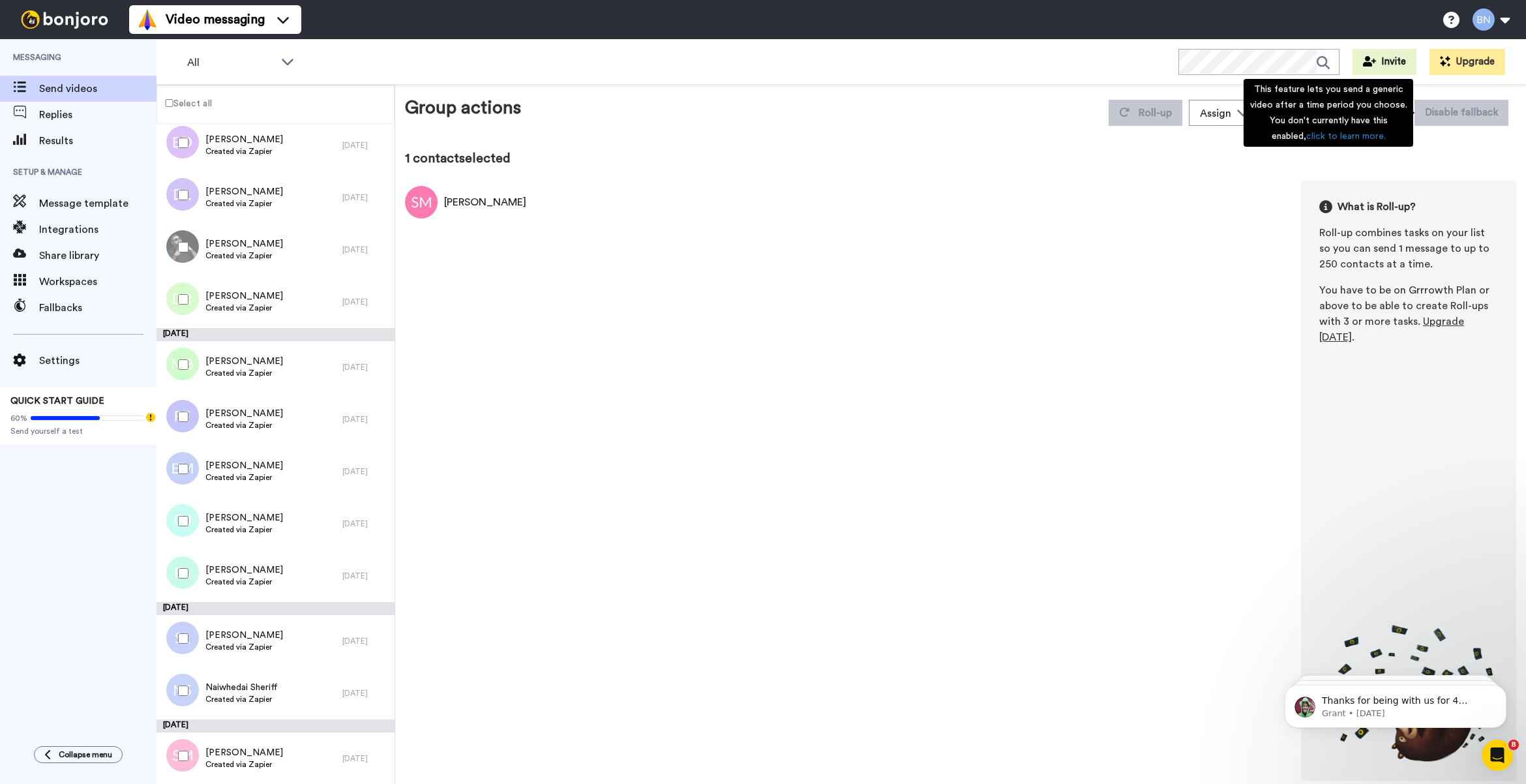
click at [1380, 115] on div "This feature lets you send a generic video after a time period you choose. You …" at bounding box center [1328, 112] width 170 height 67
click at [1379, 117] on button "Dismiss" at bounding box center [1376, 113] width 63 height 26
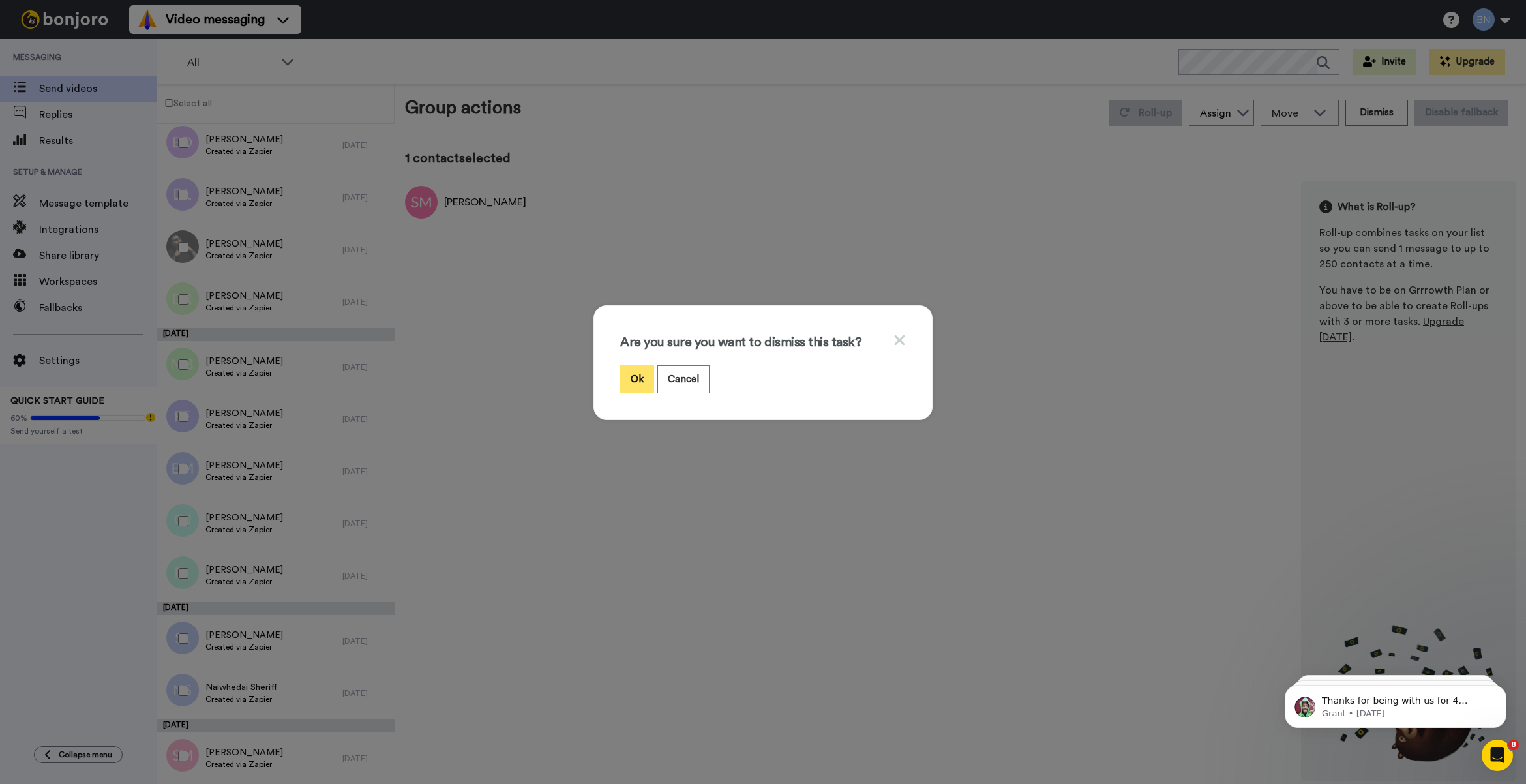
click at [628, 368] on button "Ok" at bounding box center [637, 379] width 34 height 28
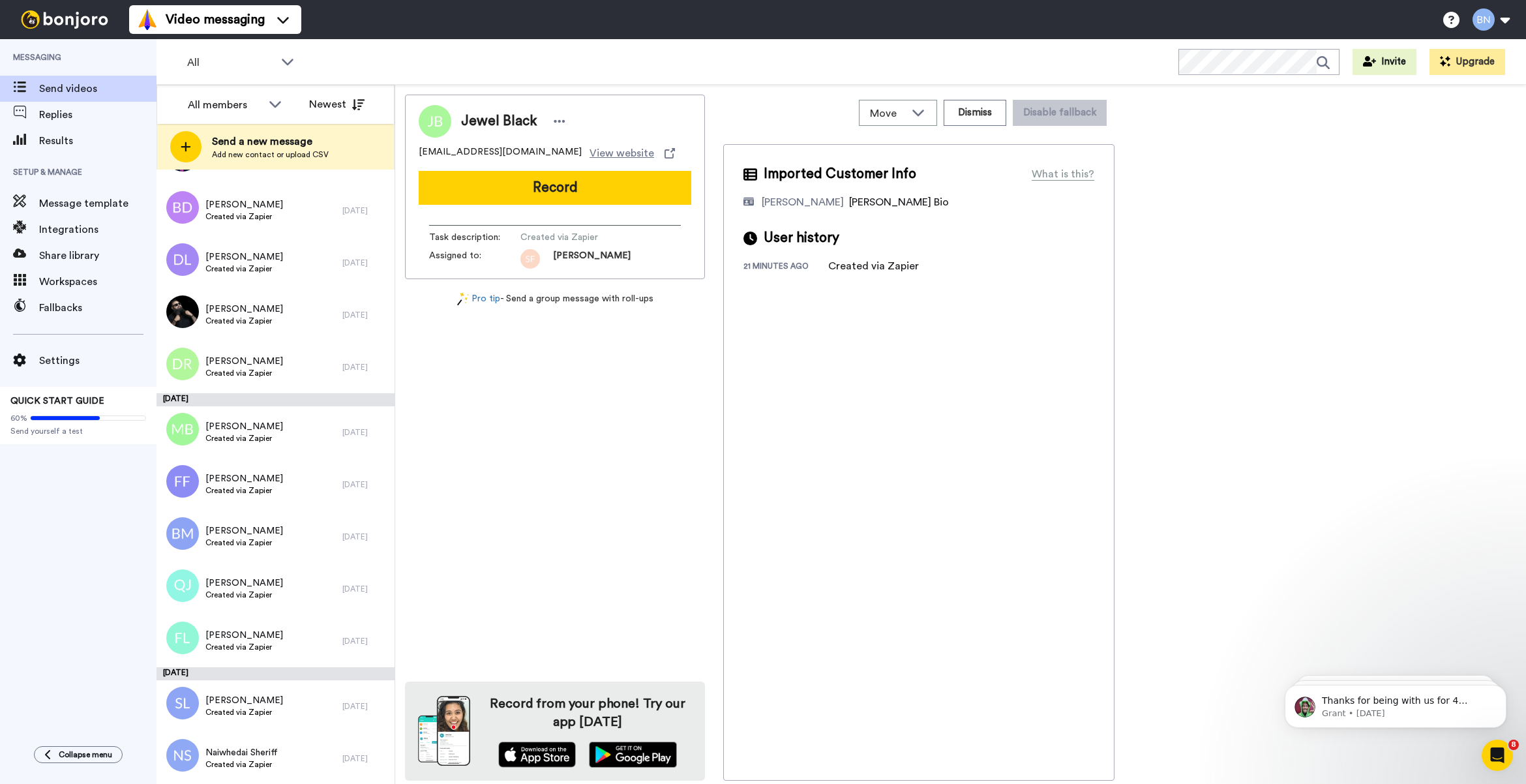
scroll to position [4328, 0]
click at [265, 643] on span "Created via Zapier" at bounding box center [244, 647] width 78 height 10
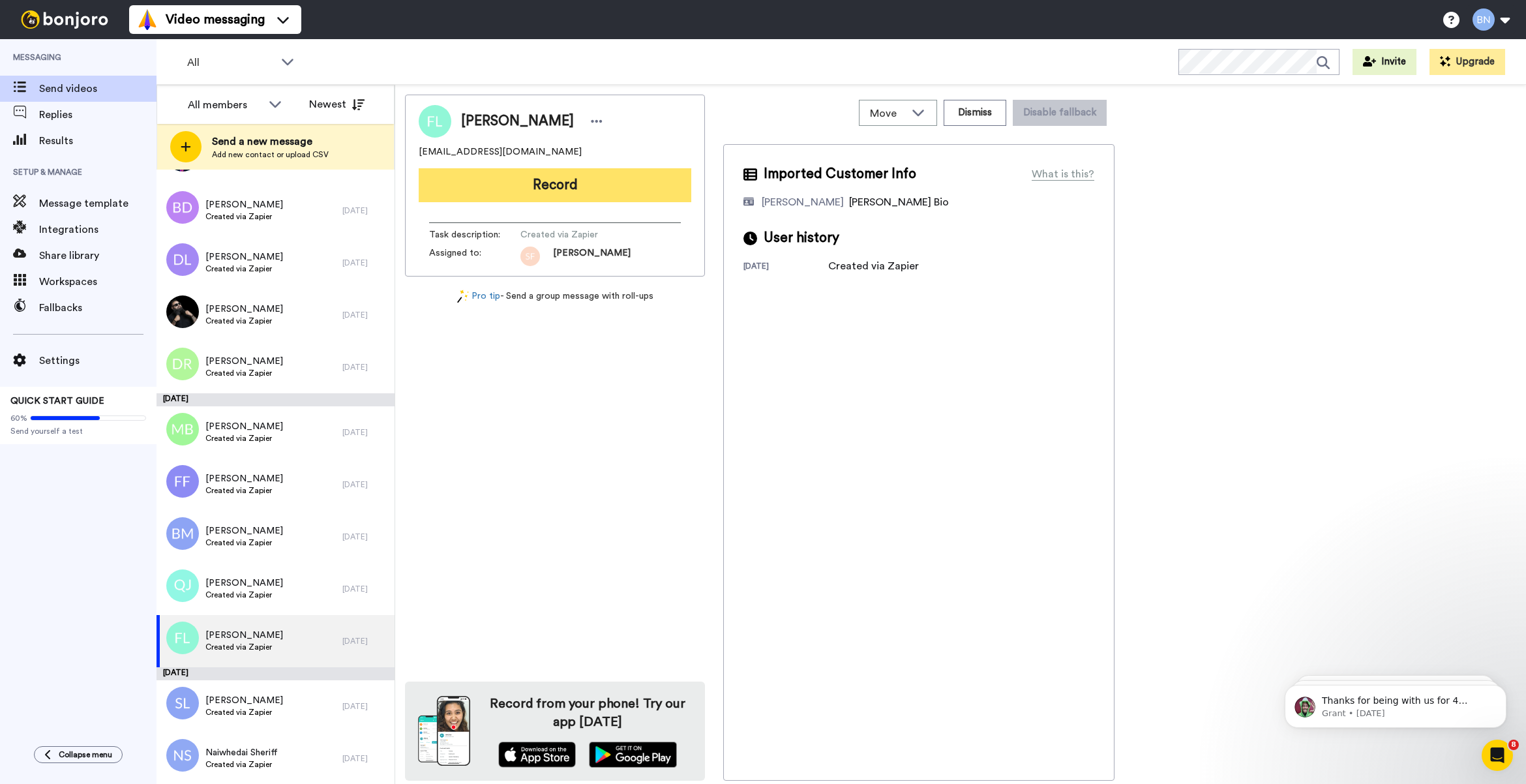
click at [615, 183] on button "Record" at bounding box center [555, 185] width 273 height 34
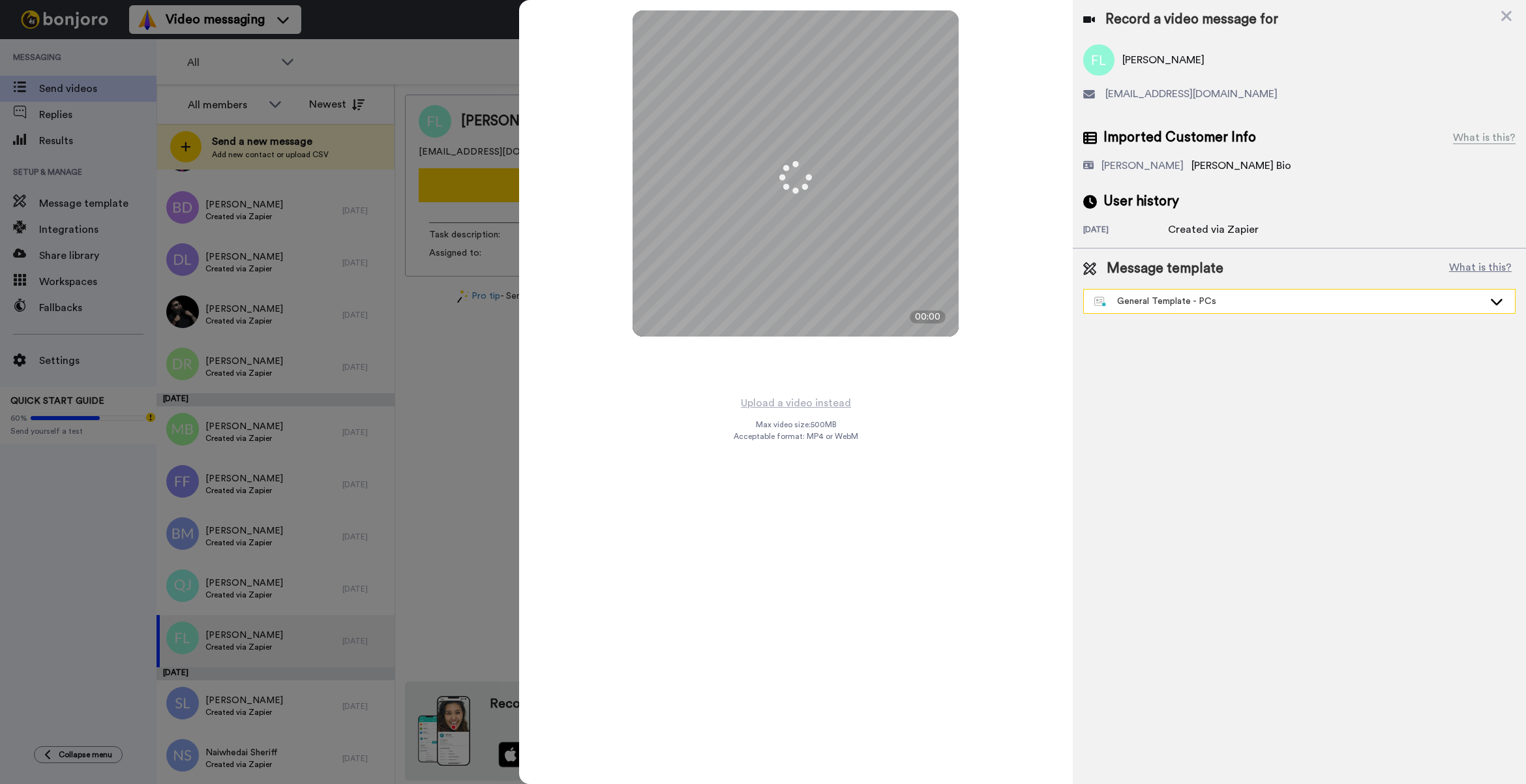
click at [1162, 306] on div "General Template - PCs" at bounding box center [1289, 301] width 390 height 13
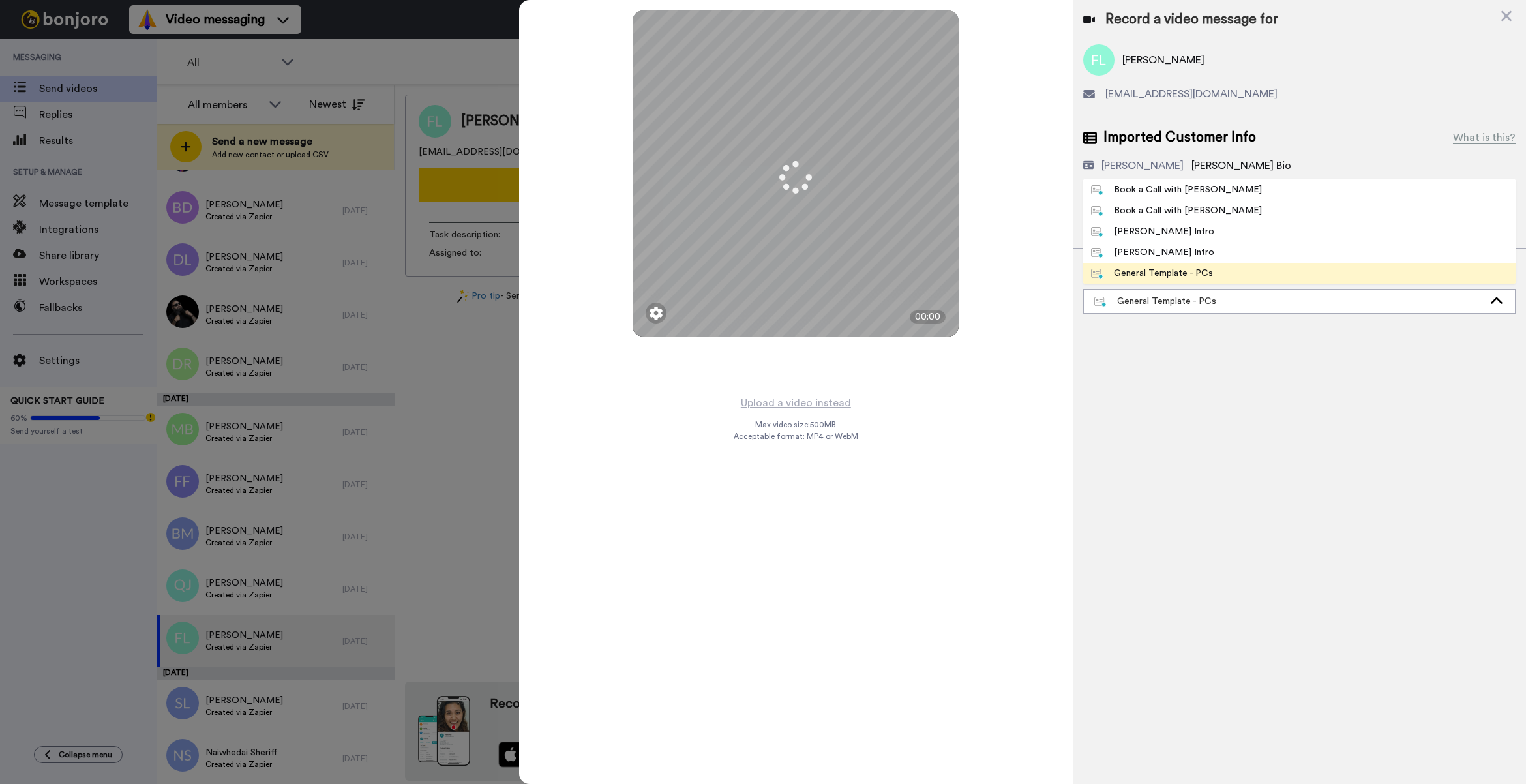
click at [1177, 186] on div "Book a Call with [PERSON_NAME]" at bounding box center [1176, 190] width 171 height 13
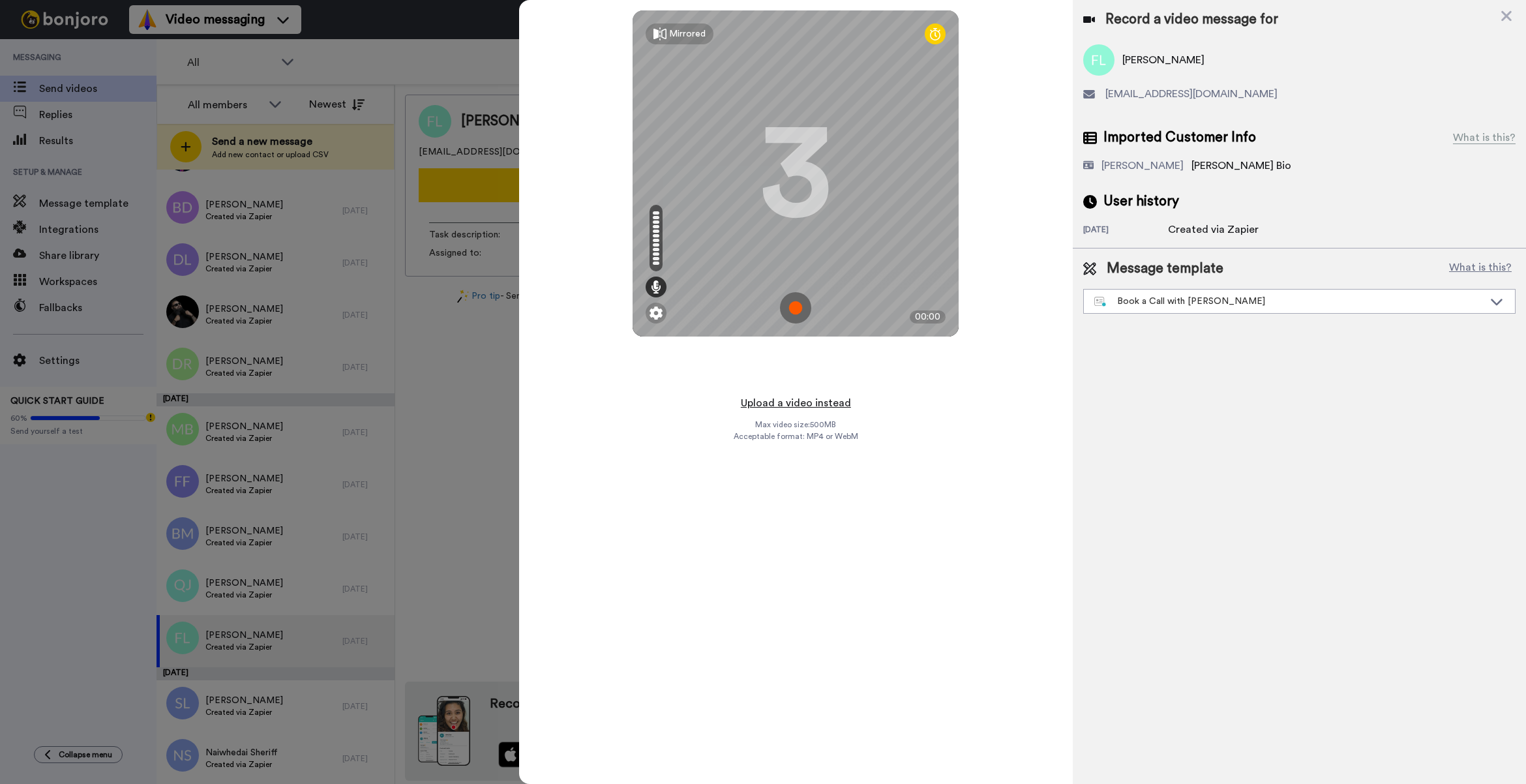
click at [825, 401] on button "Upload a video instead" at bounding box center [796, 402] width 118 height 17
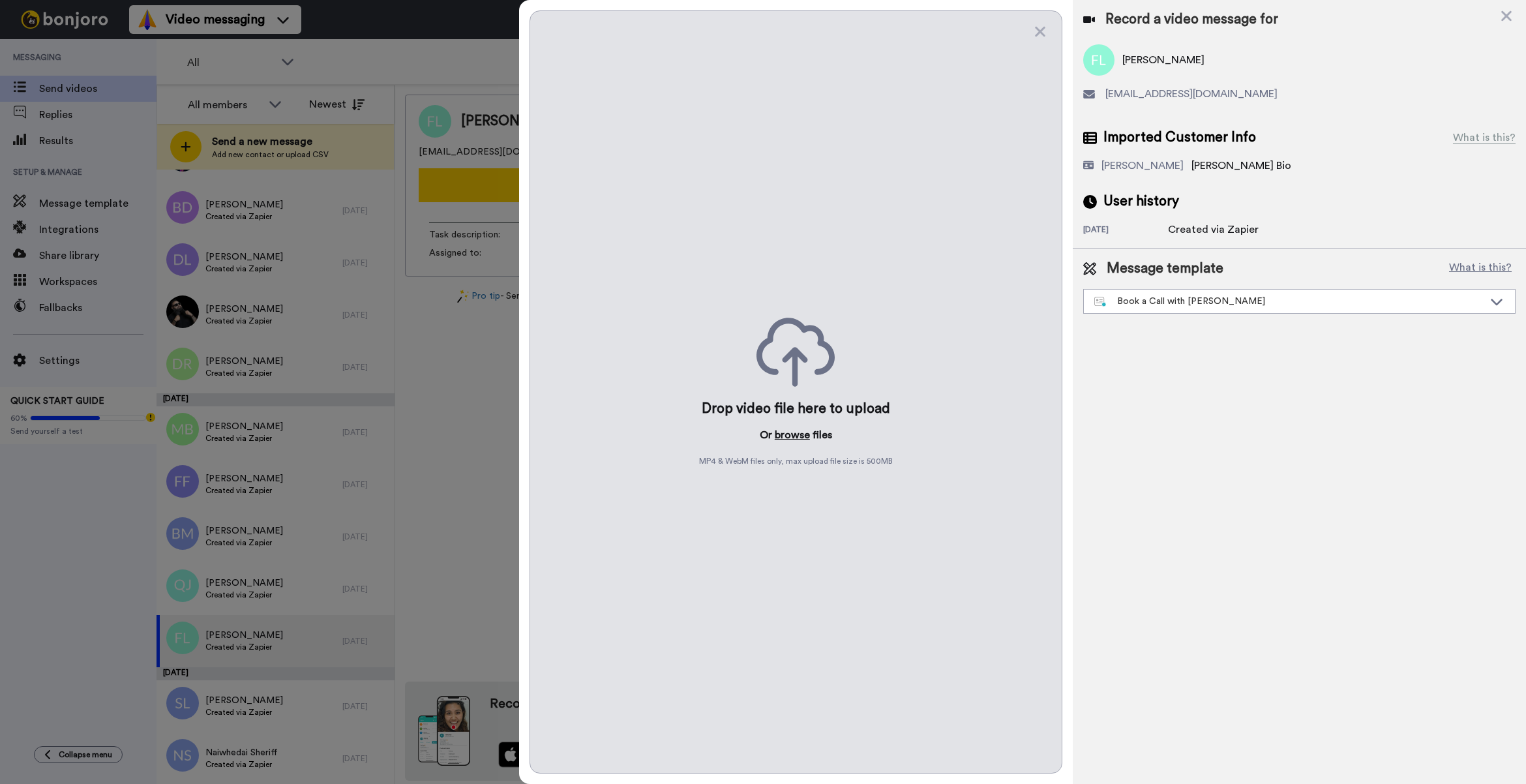
click at [779, 436] on button "browse" at bounding box center [792, 435] width 35 height 16
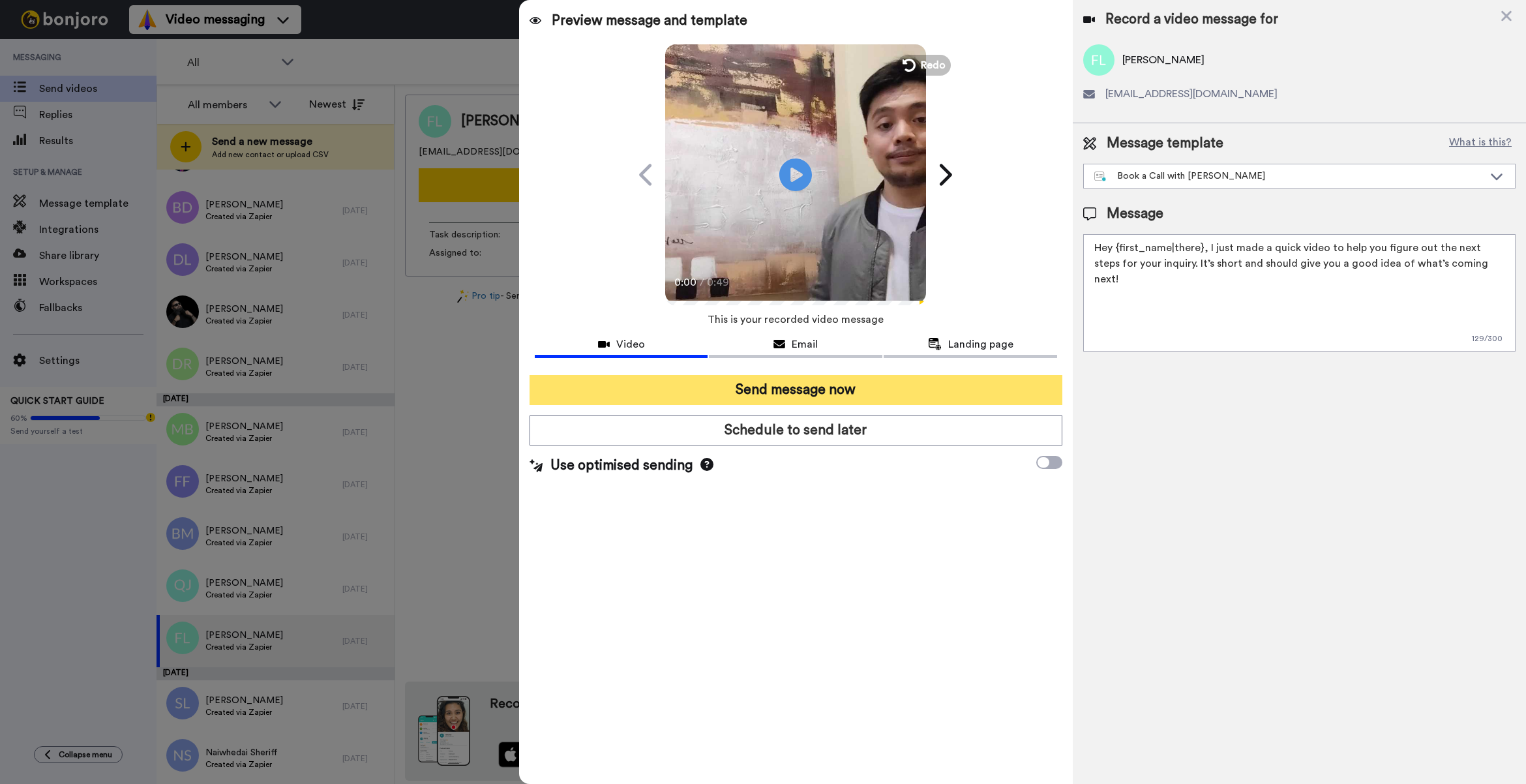
click at [969, 383] on button "Send message now" at bounding box center [795, 390] width 532 height 30
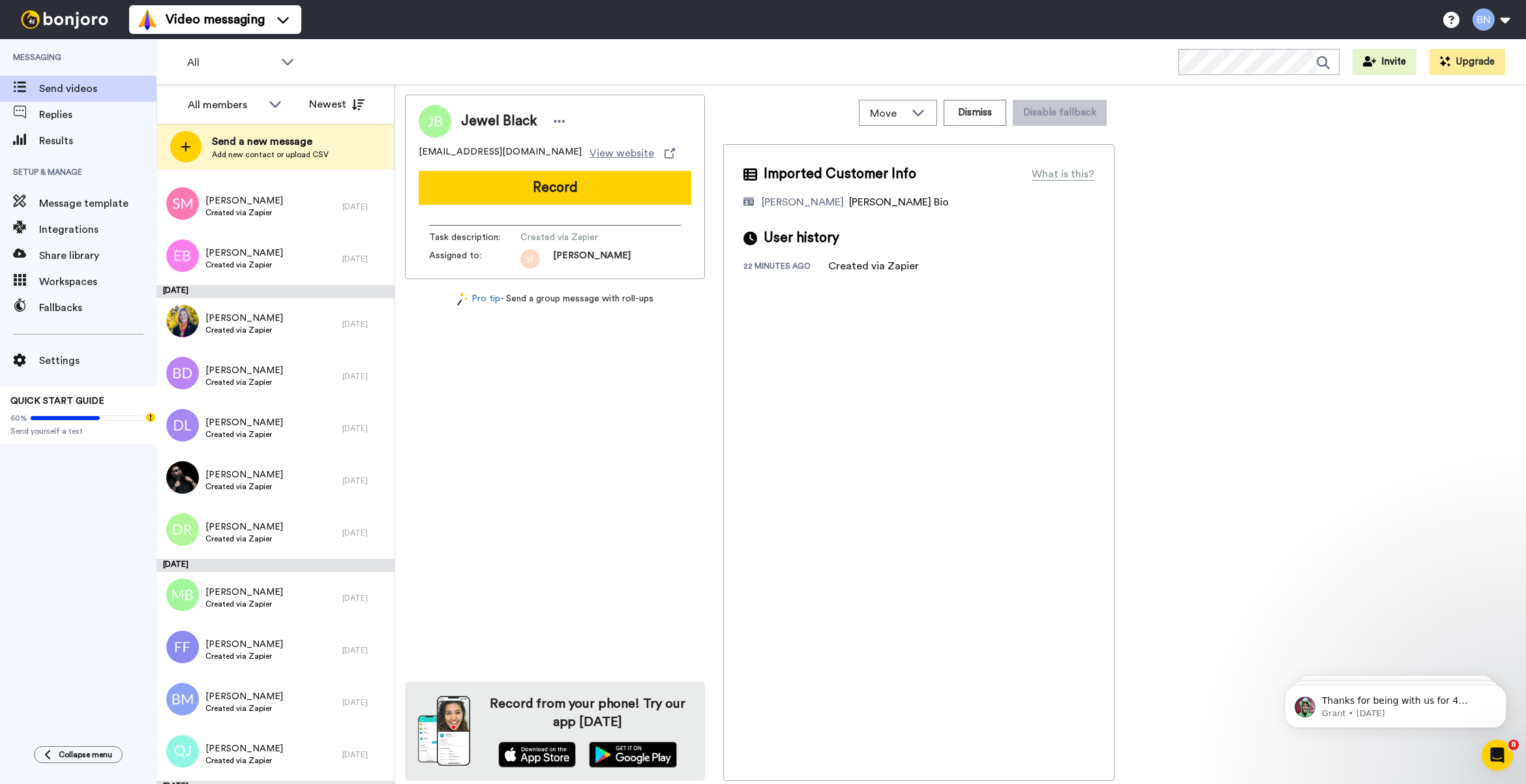
scroll to position [4276, 0]
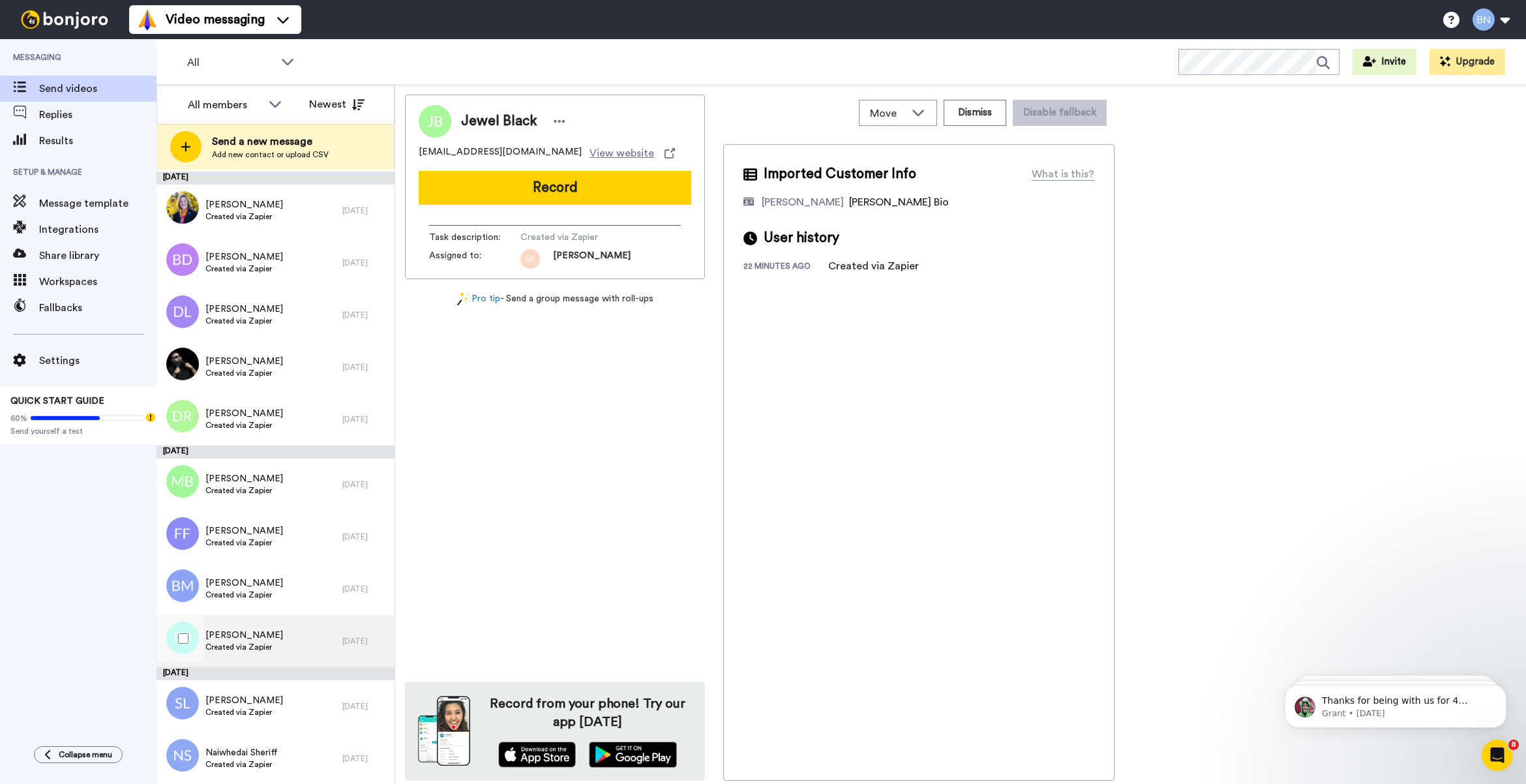
click at [269, 628] on span "Quandra Jackson" at bounding box center [244, 635] width 78 height 13
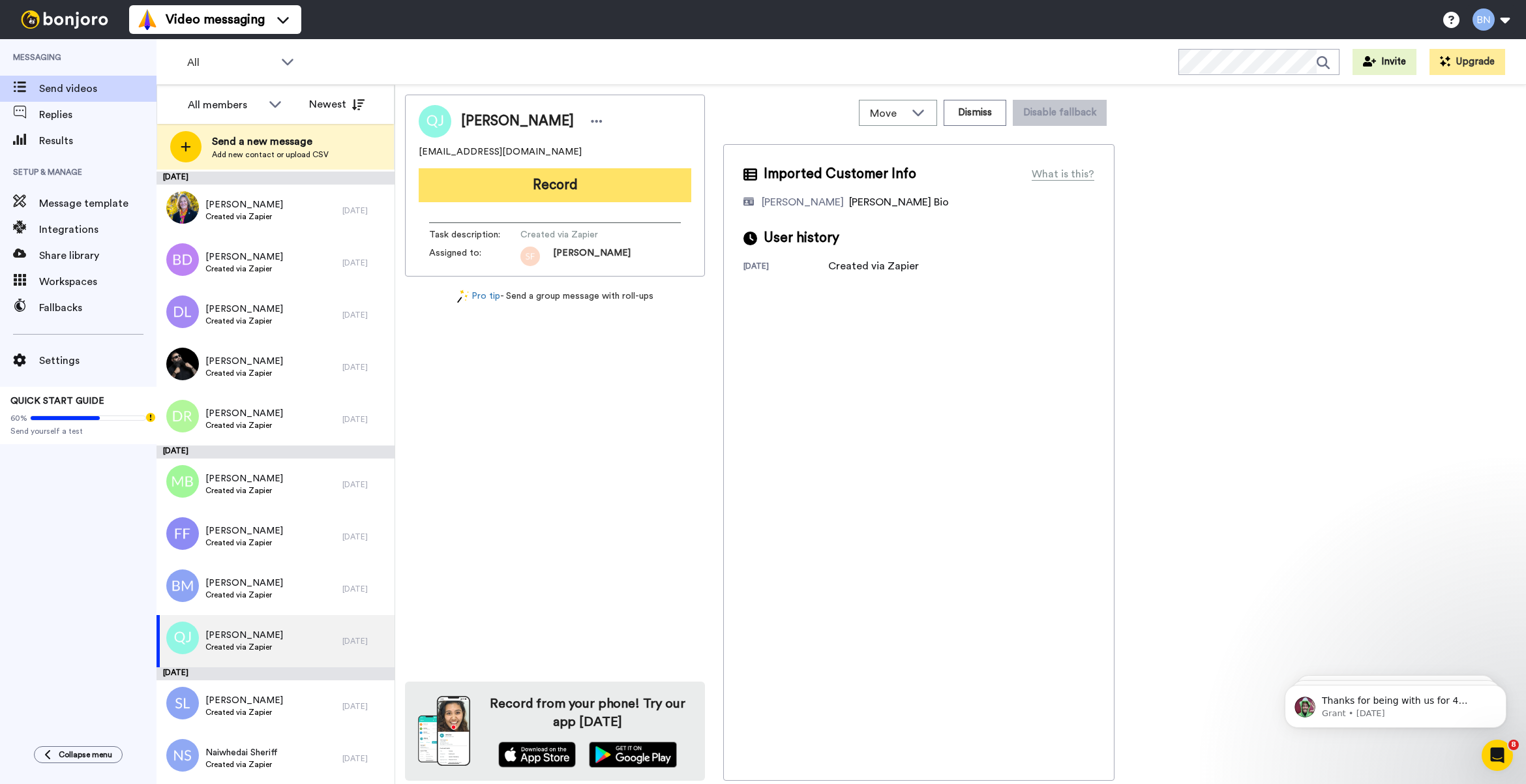
click at [548, 178] on button "Record" at bounding box center [555, 185] width 273 height 34
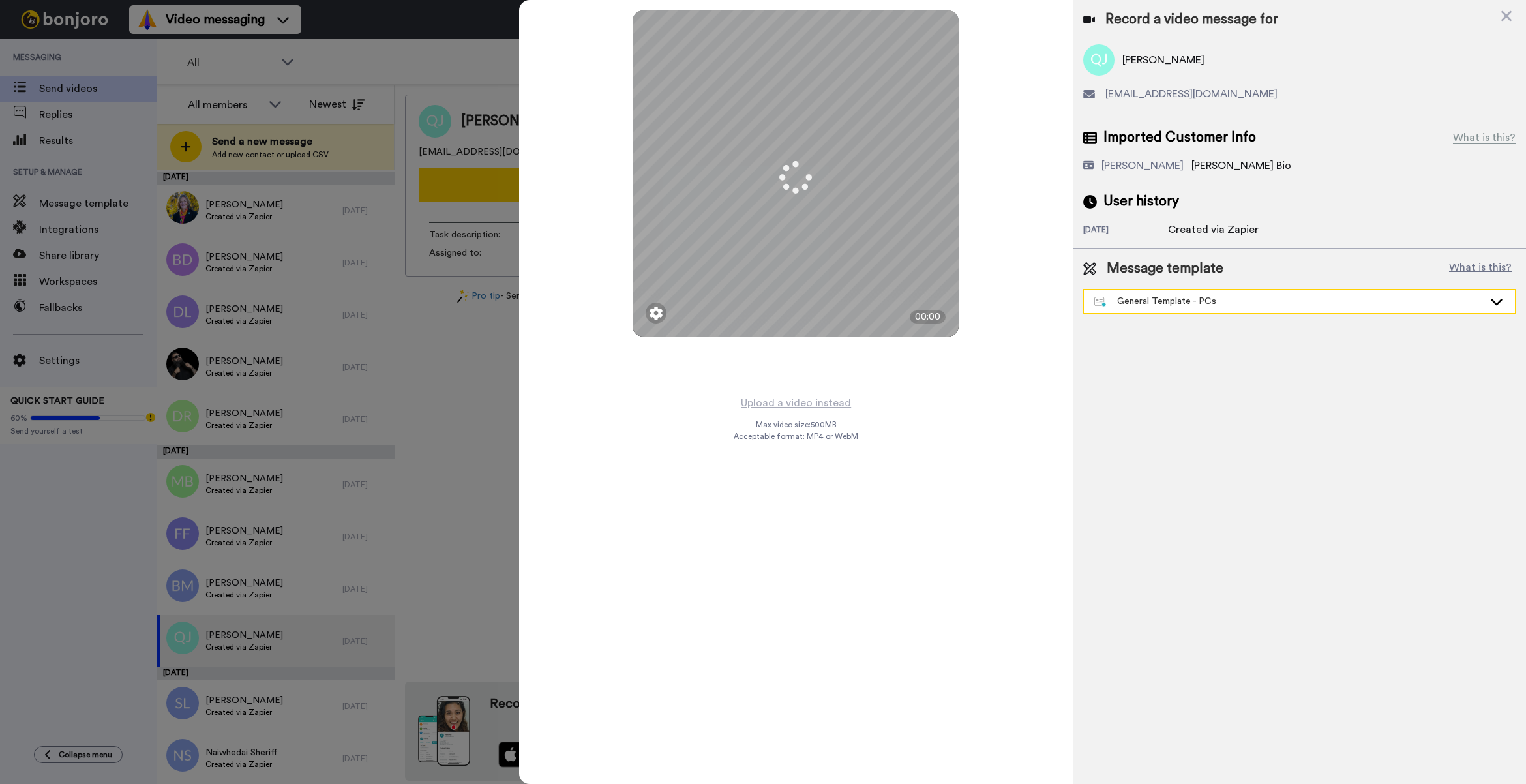
click at [1234, 305] on div "General Template - PCs" at bounding box center [1289, 301] width 390 height 13
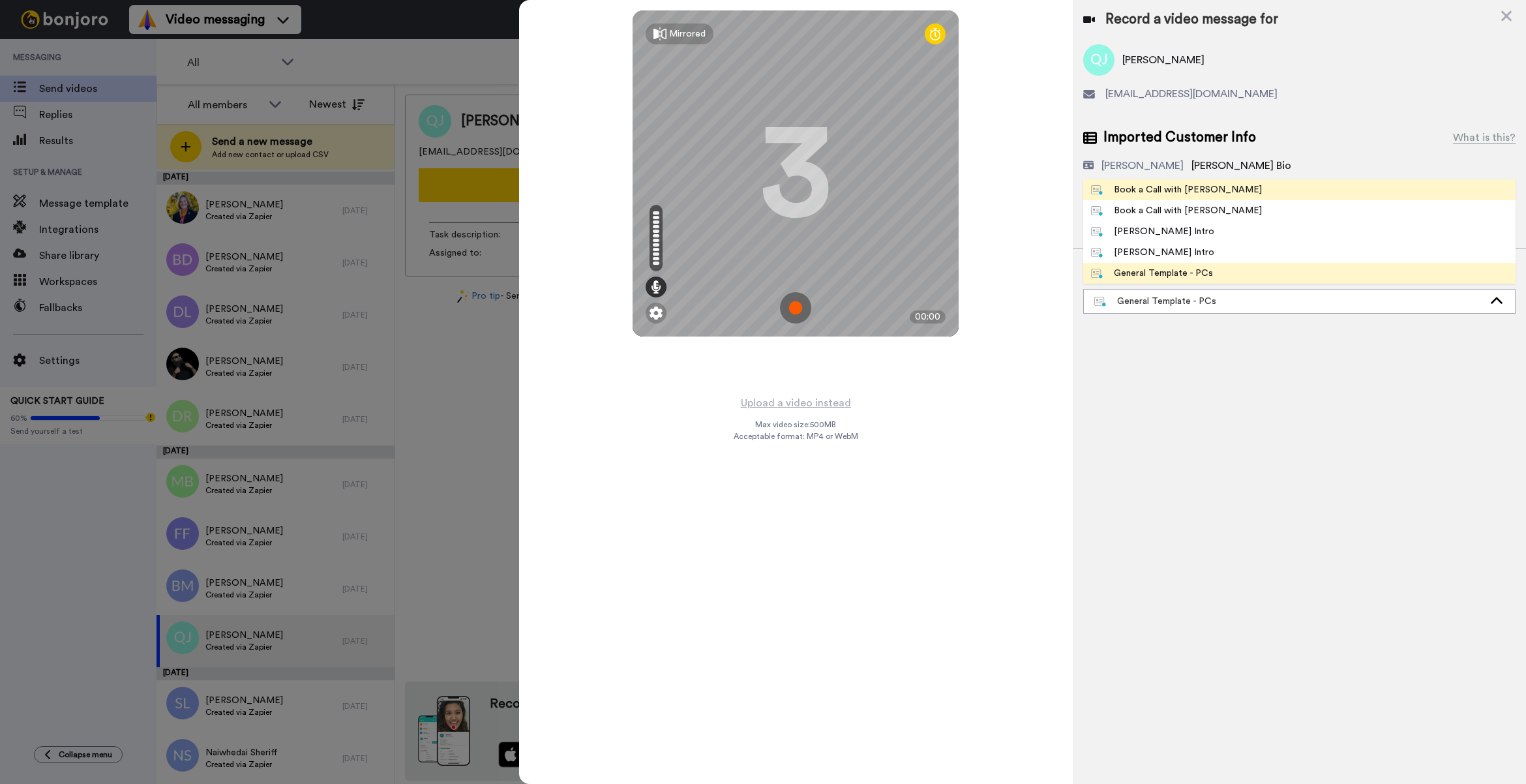
click at [1198, 198] on li "Book a Call with Bruce" at bounding box center [1299, 190] width 432 height 21
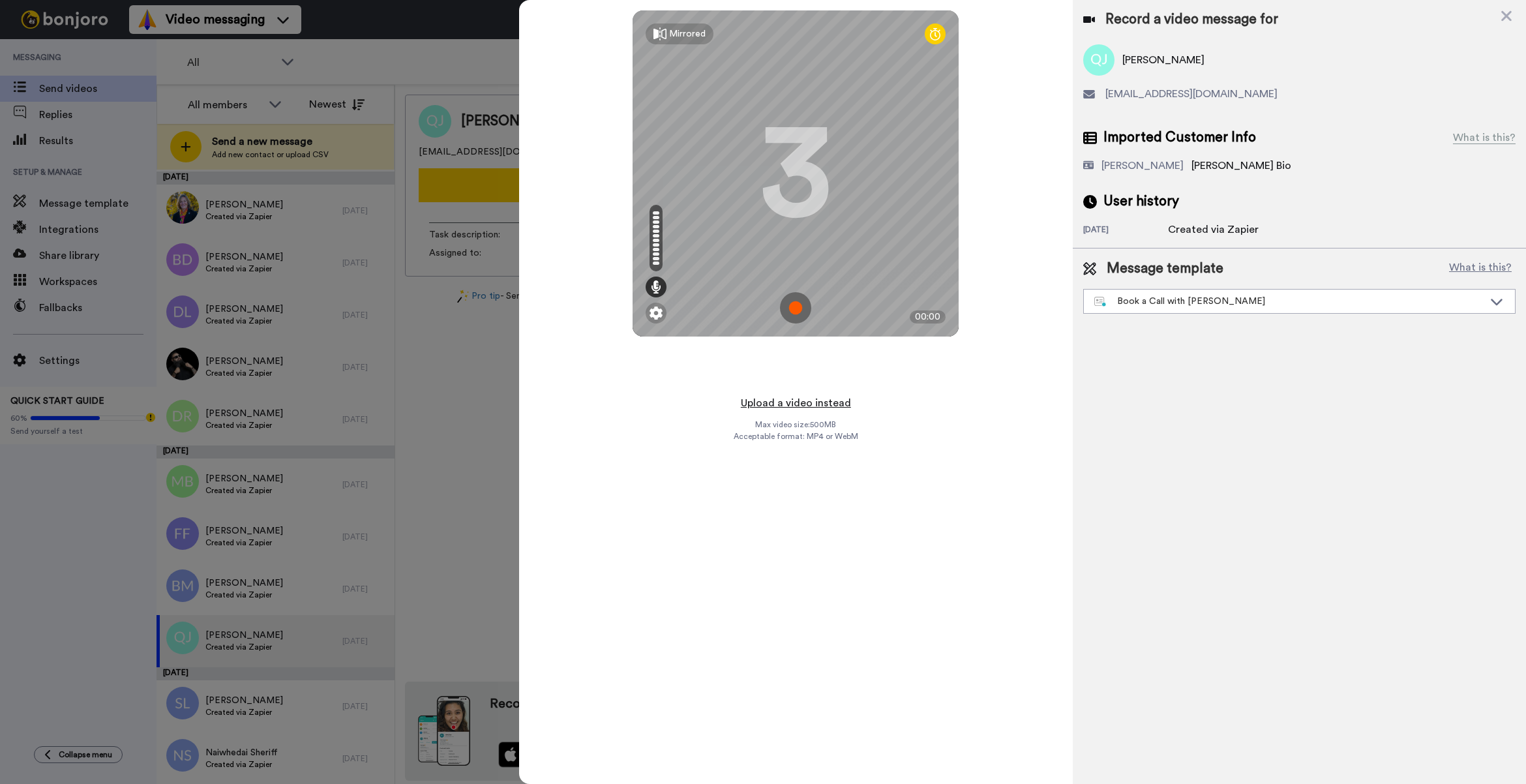
click at [829, 406] on button "Upload a video instead" at bounding box center [796, 402] width 118 height 17
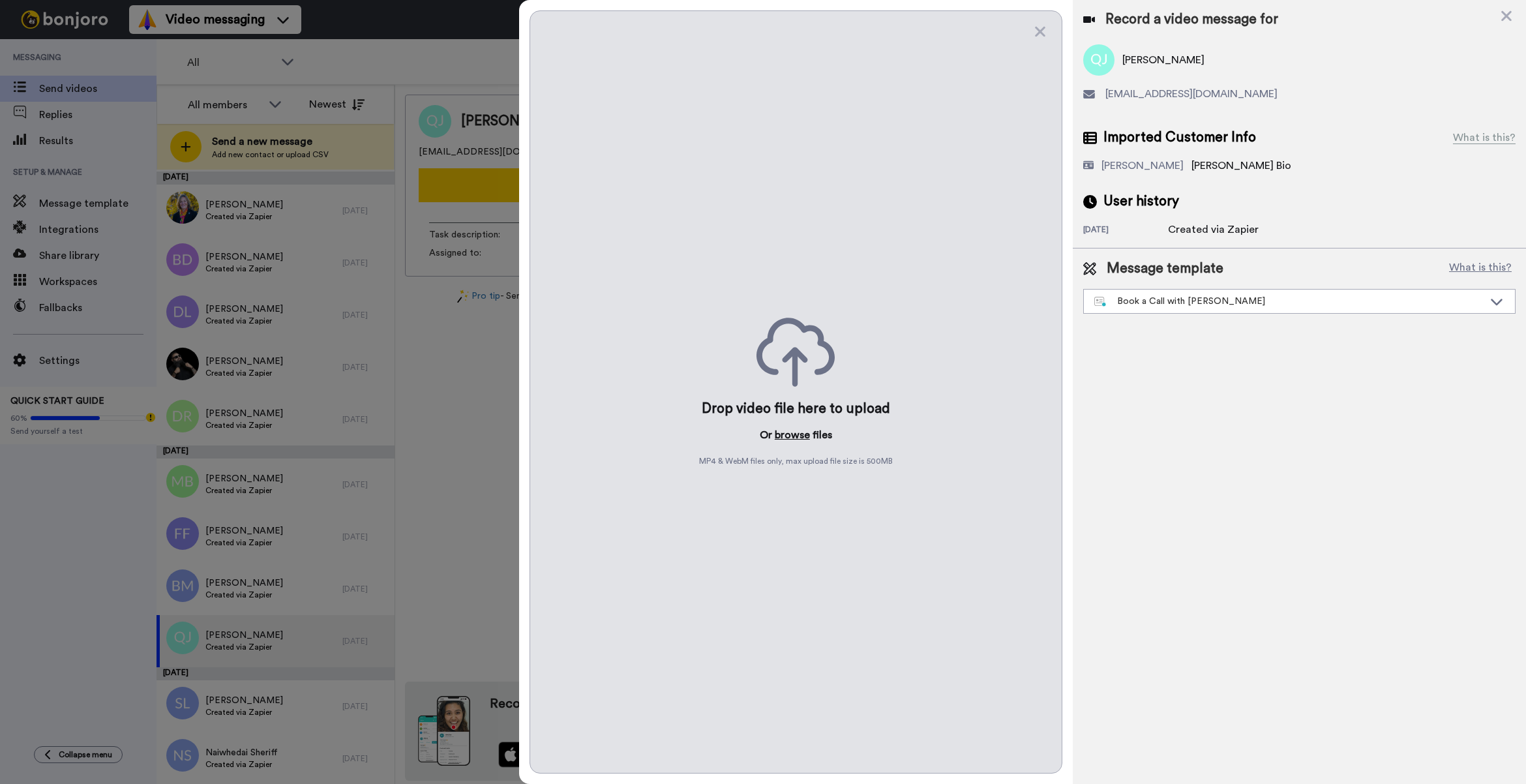
click at [790, 440] on button "browse" at bounding box center [792, 435] width 35 height 16
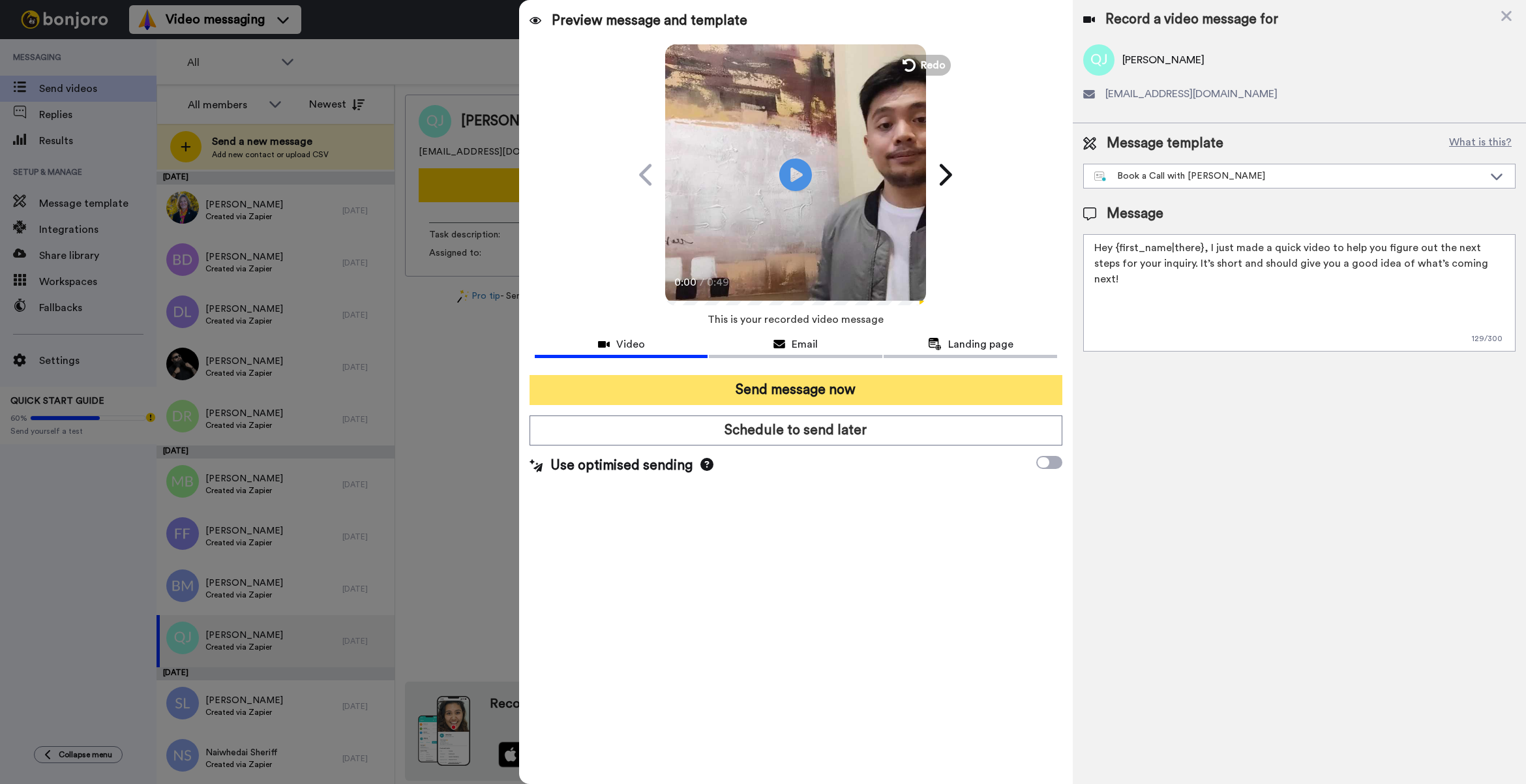
click at [844, 403] on button "Send message now" at bounding box center [795, 390] width 532 height 30
